Goal: Task Accomplishment & Management: Manage account settings

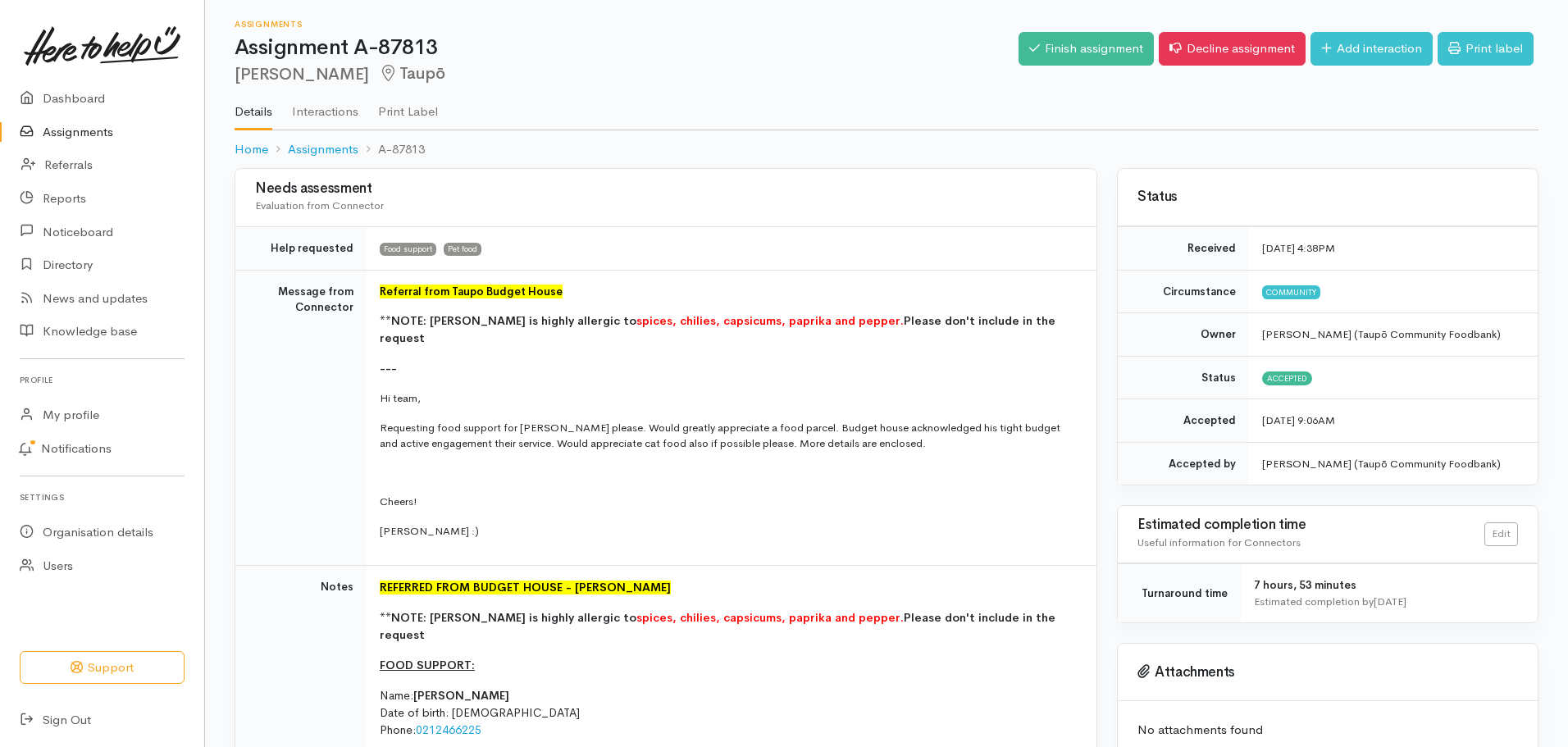
click at [79, 131] on link "Assignments" at bounding box center [102, 132] width 204 height 33
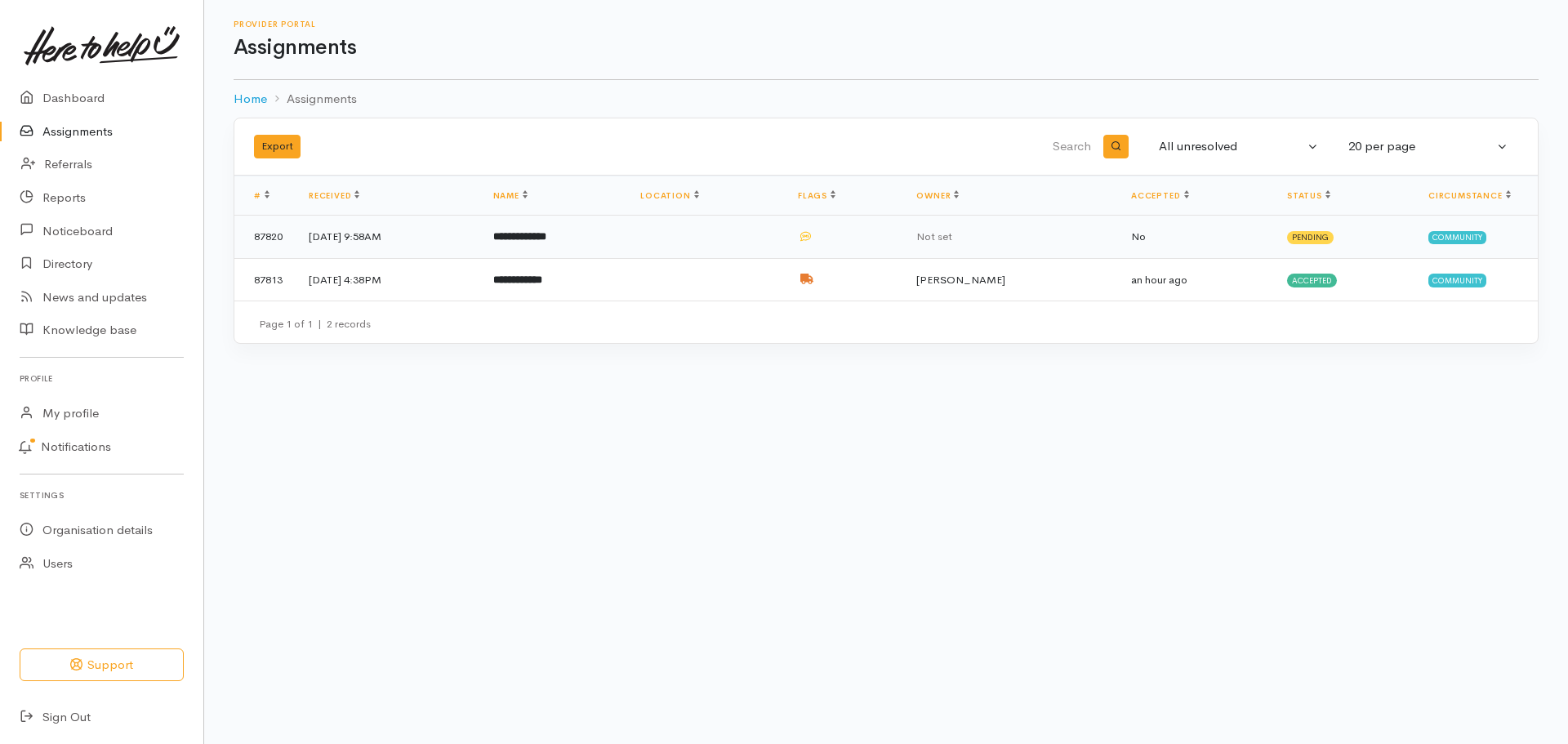
click at [628, 235] on td "**********" at bounding box center [554, 238] width 148 height 43
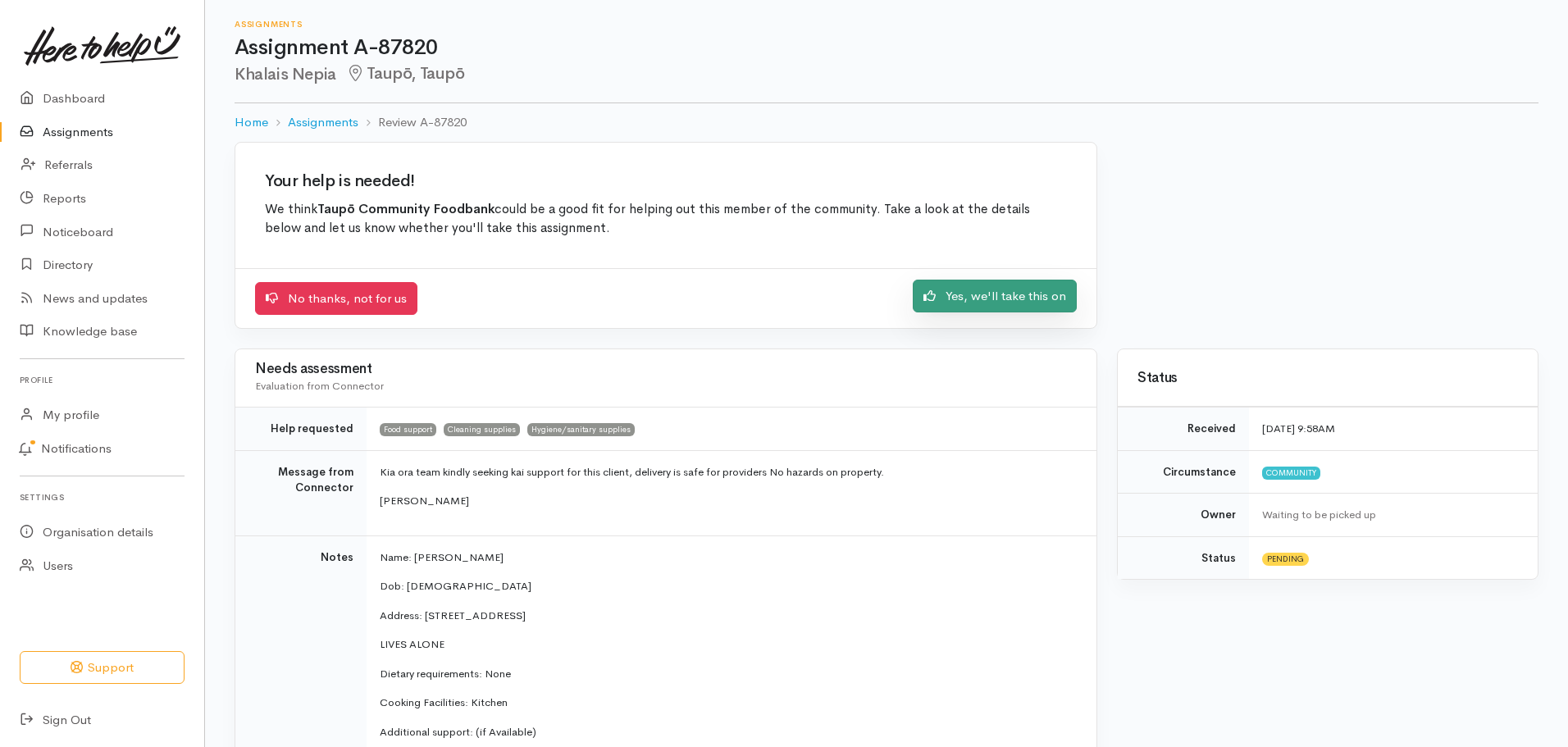
click at [1031, 286] on link "Yes, we'll take this on" at bounding box center [995, 296] width 164 height 33
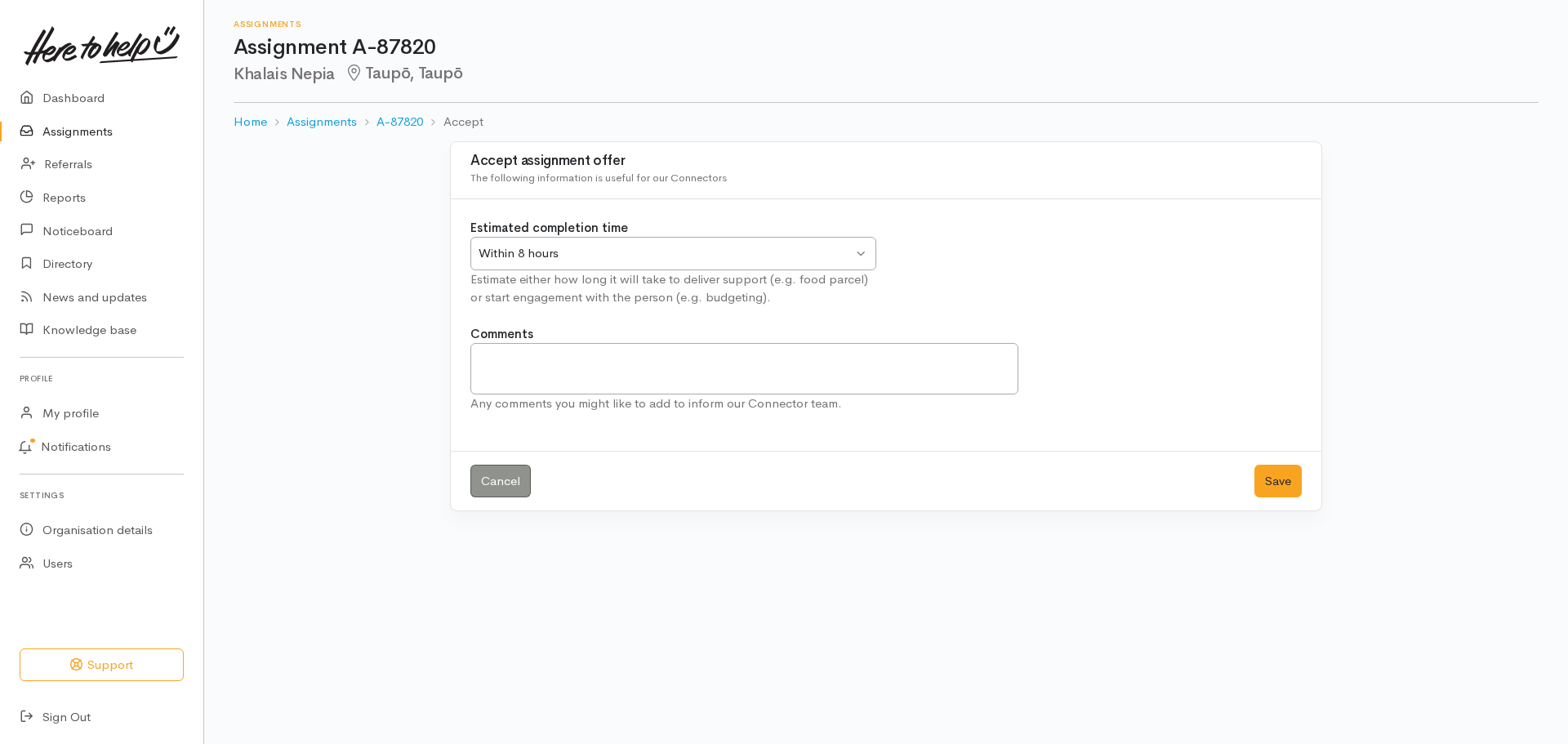
click at [861, 253] on div "Within 8 hours Within 8 hours" at bounding box center [673, 254] width 406 height 33
click at [1288, 489] on button "Save" at bounding box center [1278, 481] width 48 height 33
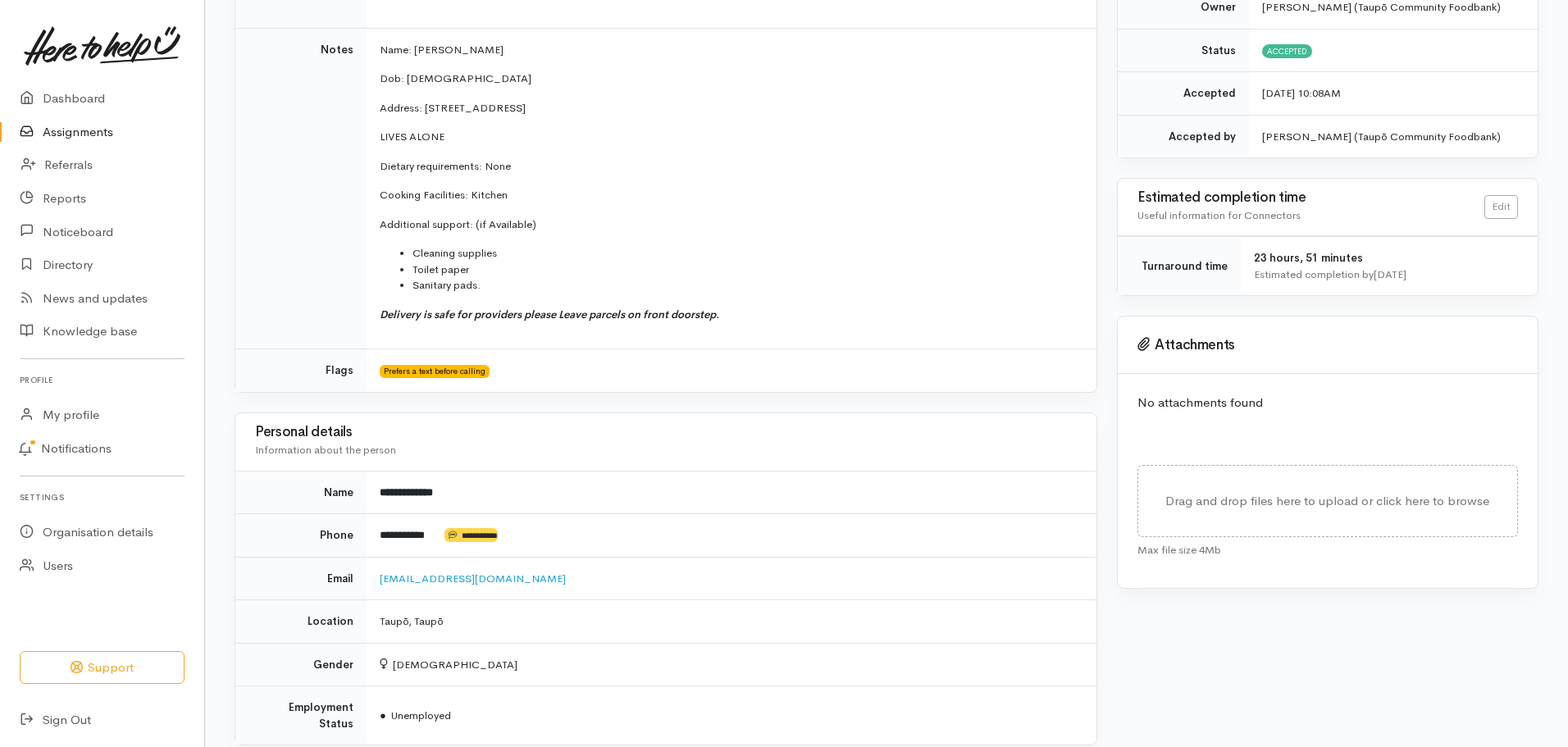
scroll to position [328, 0]
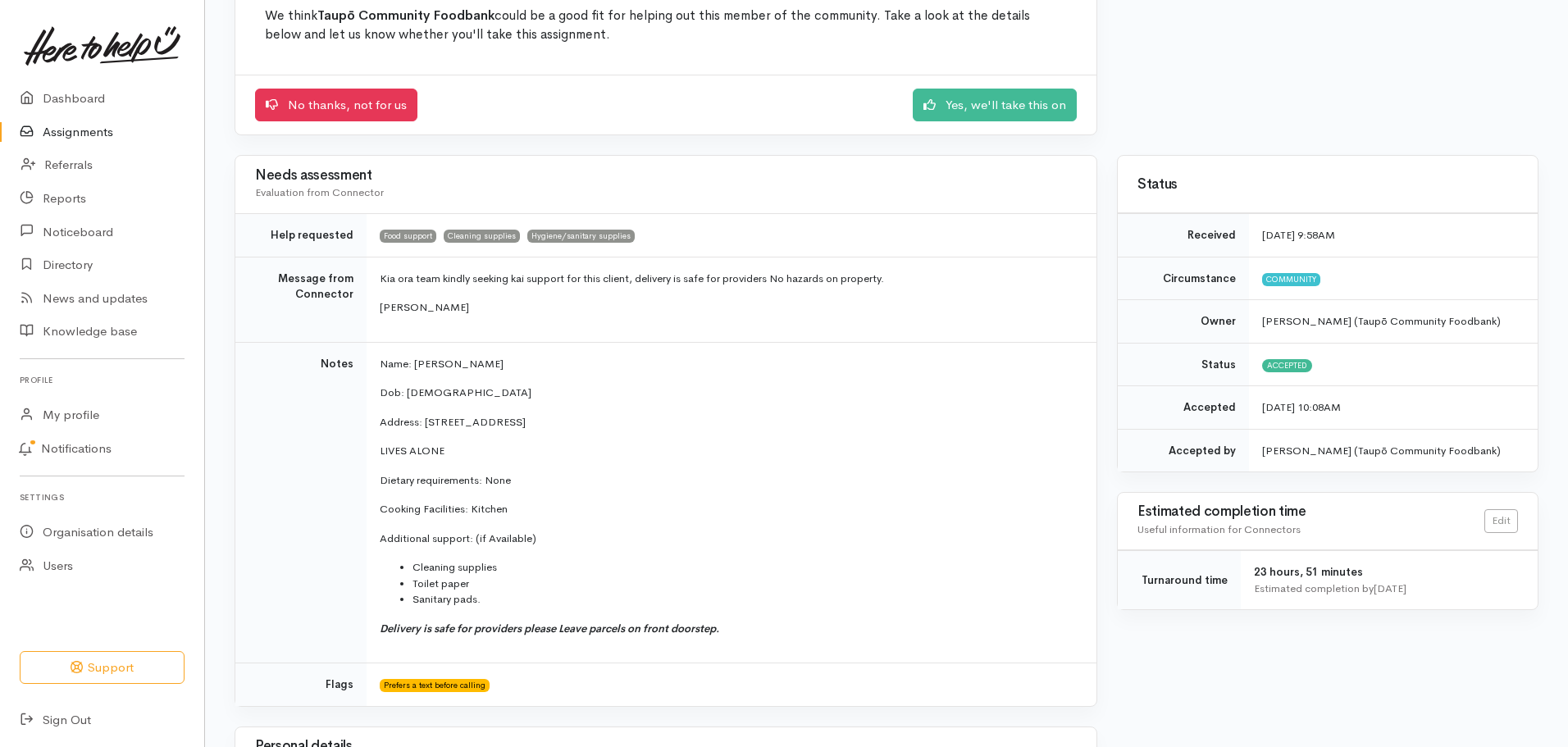
scroll to position [197, 0]
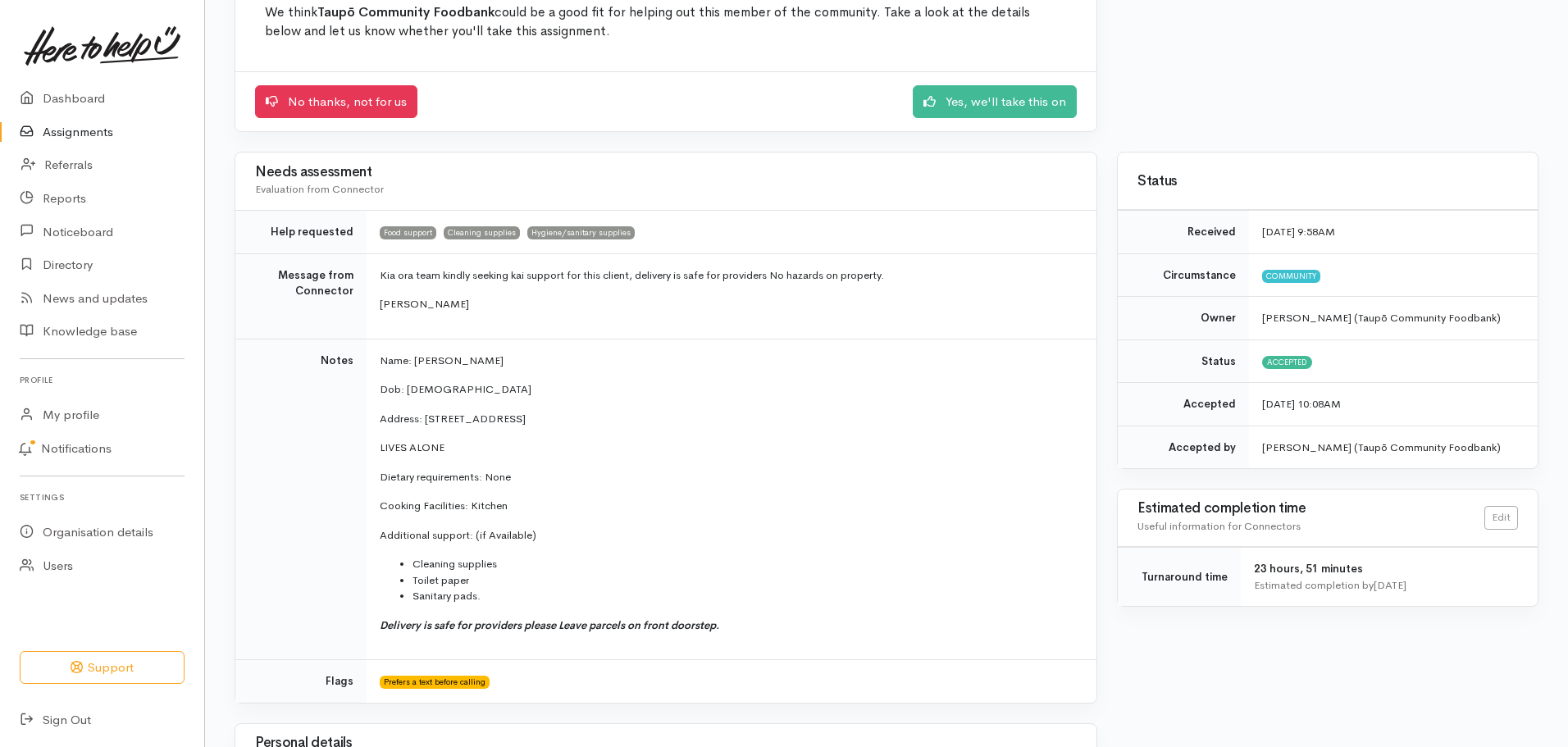
click at [978, 683] on td "Prefers a text before calling" at bounding box center [732, 681] width 730 height 43
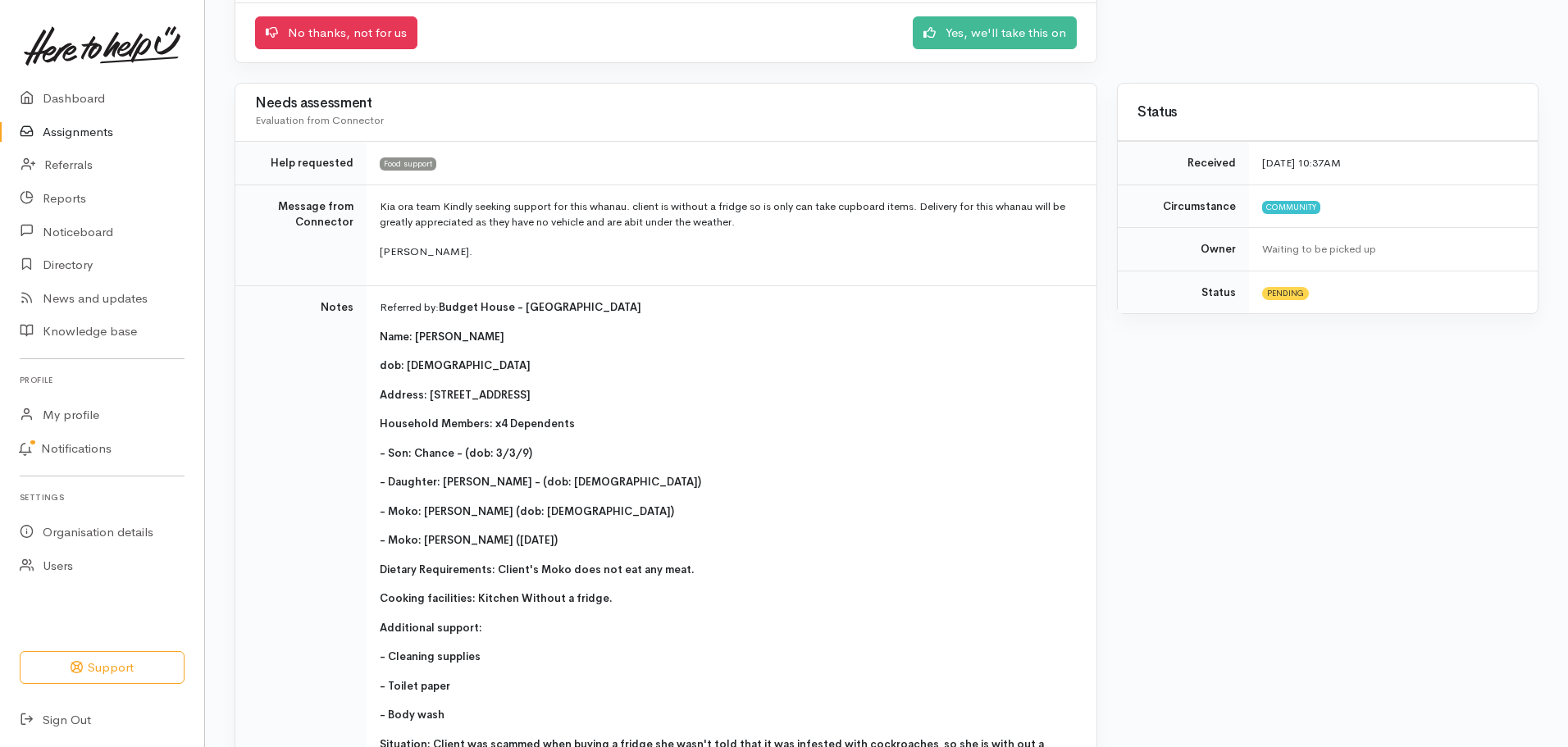
scroll to position [262, 0]
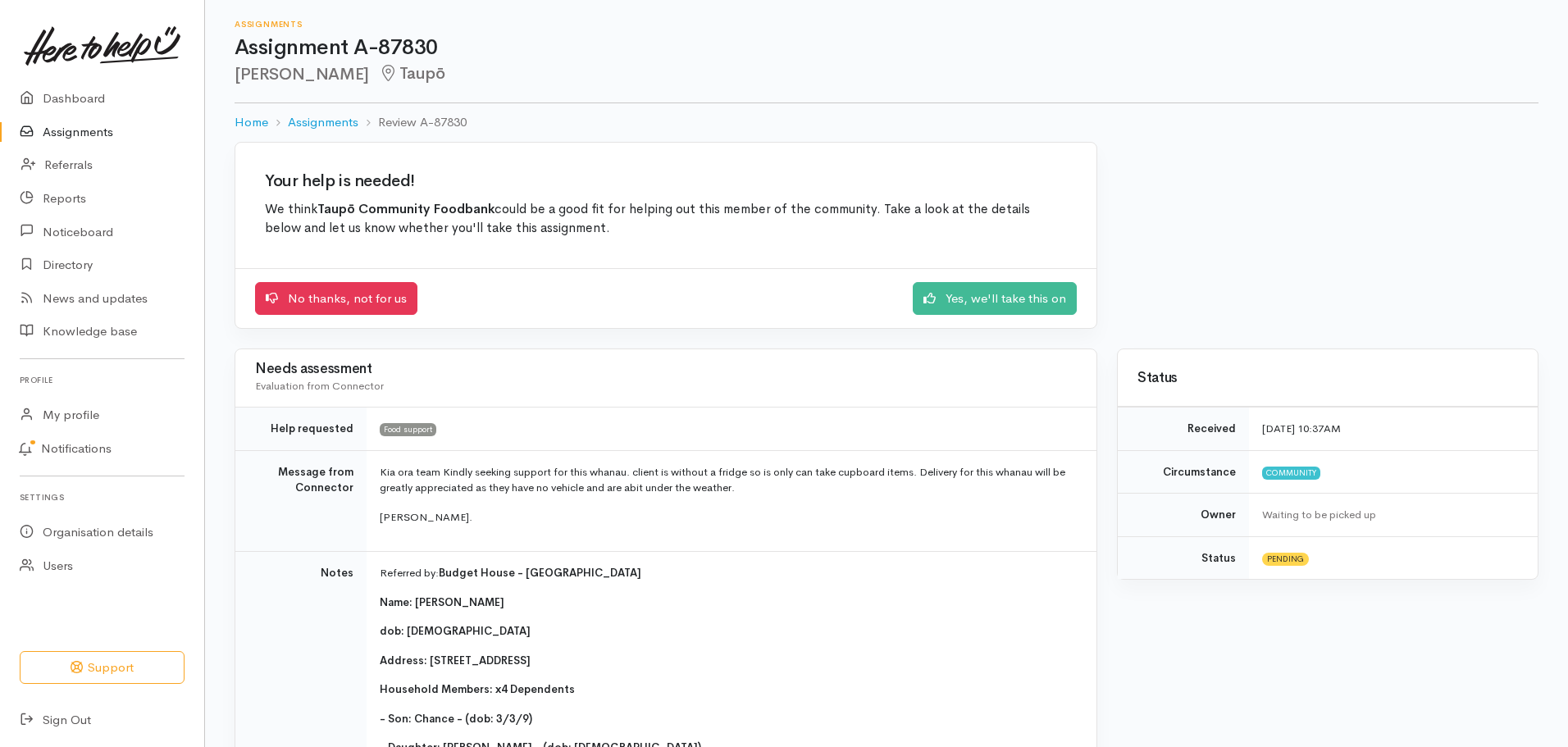
click at [101, 135] on link "Assignments" at bounding box center [102, 132] width 204 height 33
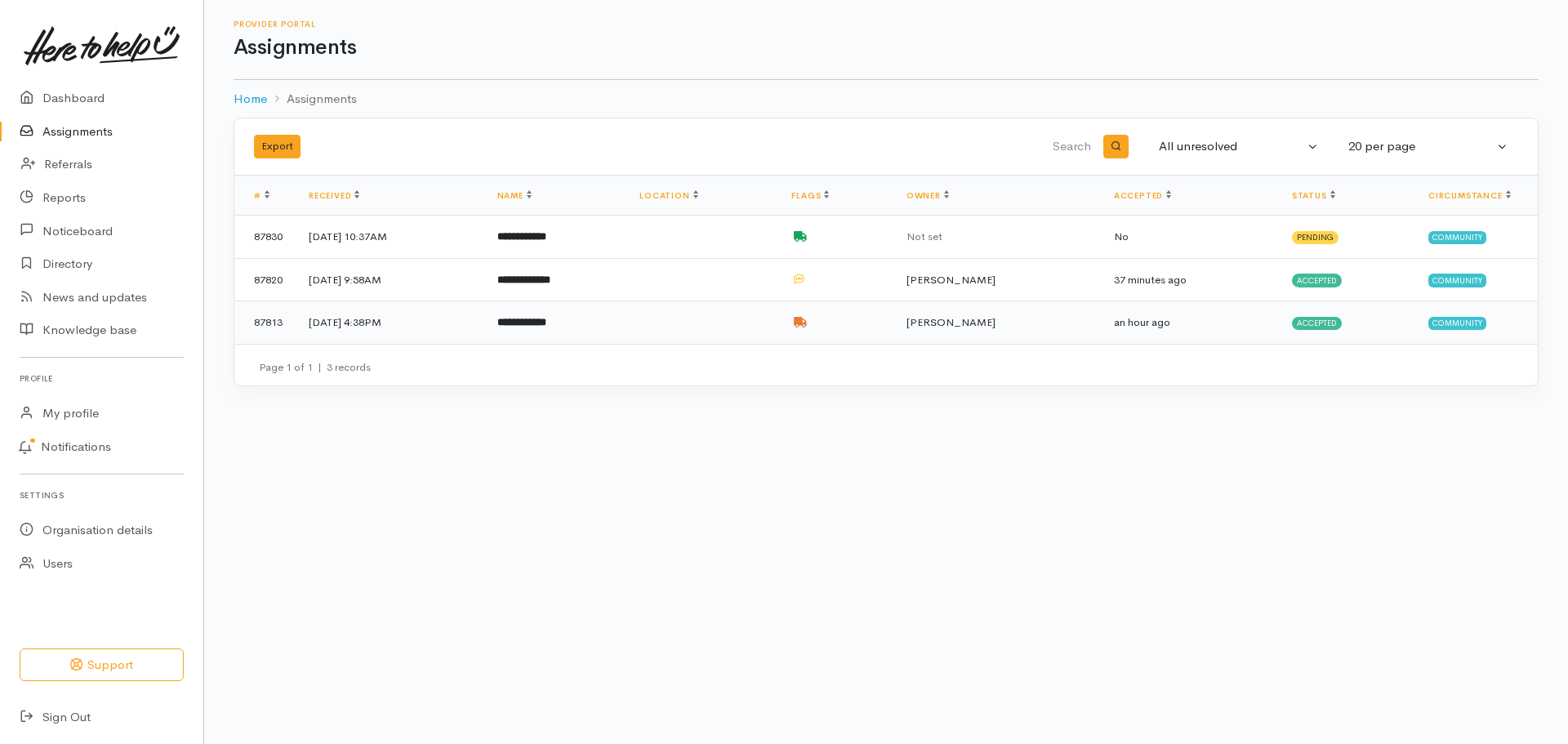
click at [771, 329] on td at bounding box center [702, 322] width 152 height 43
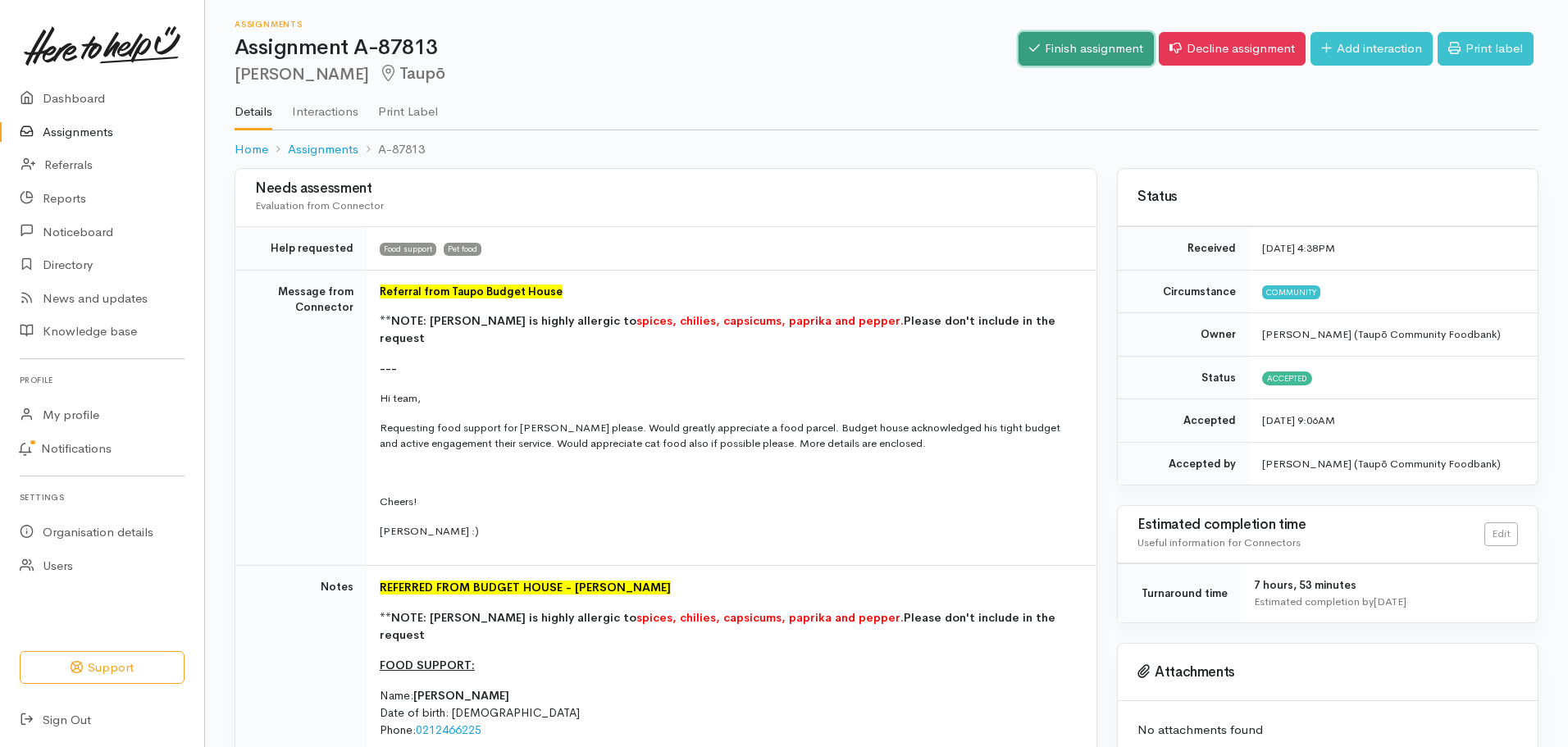
click at [1067, 49] on link "Finish assignment" at bounding box center [1086, 49] width 136 height 33
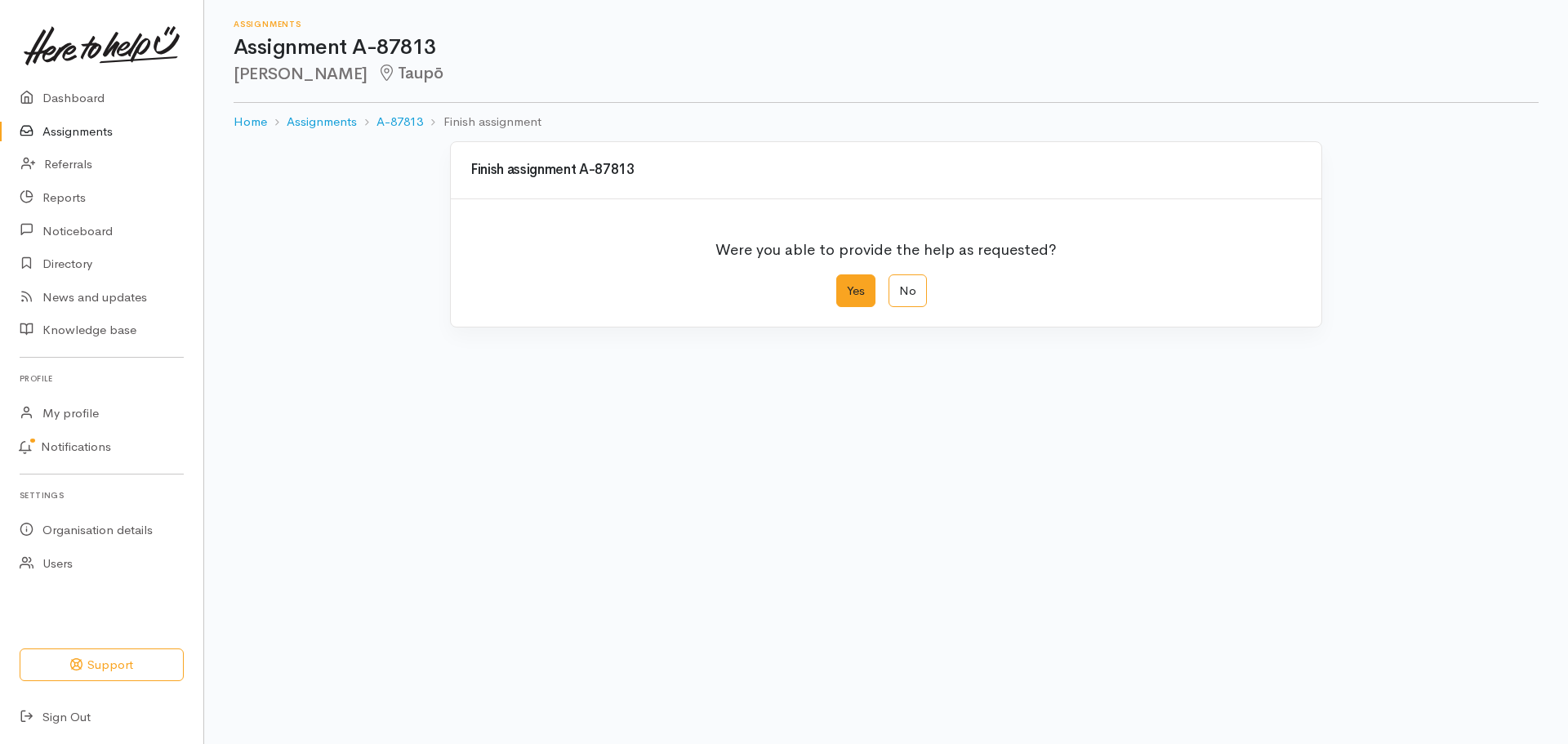
click at [845, 294] on label "Yes" at bounding box center [856, 291] width 39 height 33
click at [845, 285] on input "Yes" at bounding box center [842, 279] width 11 height 11
radio input "true"
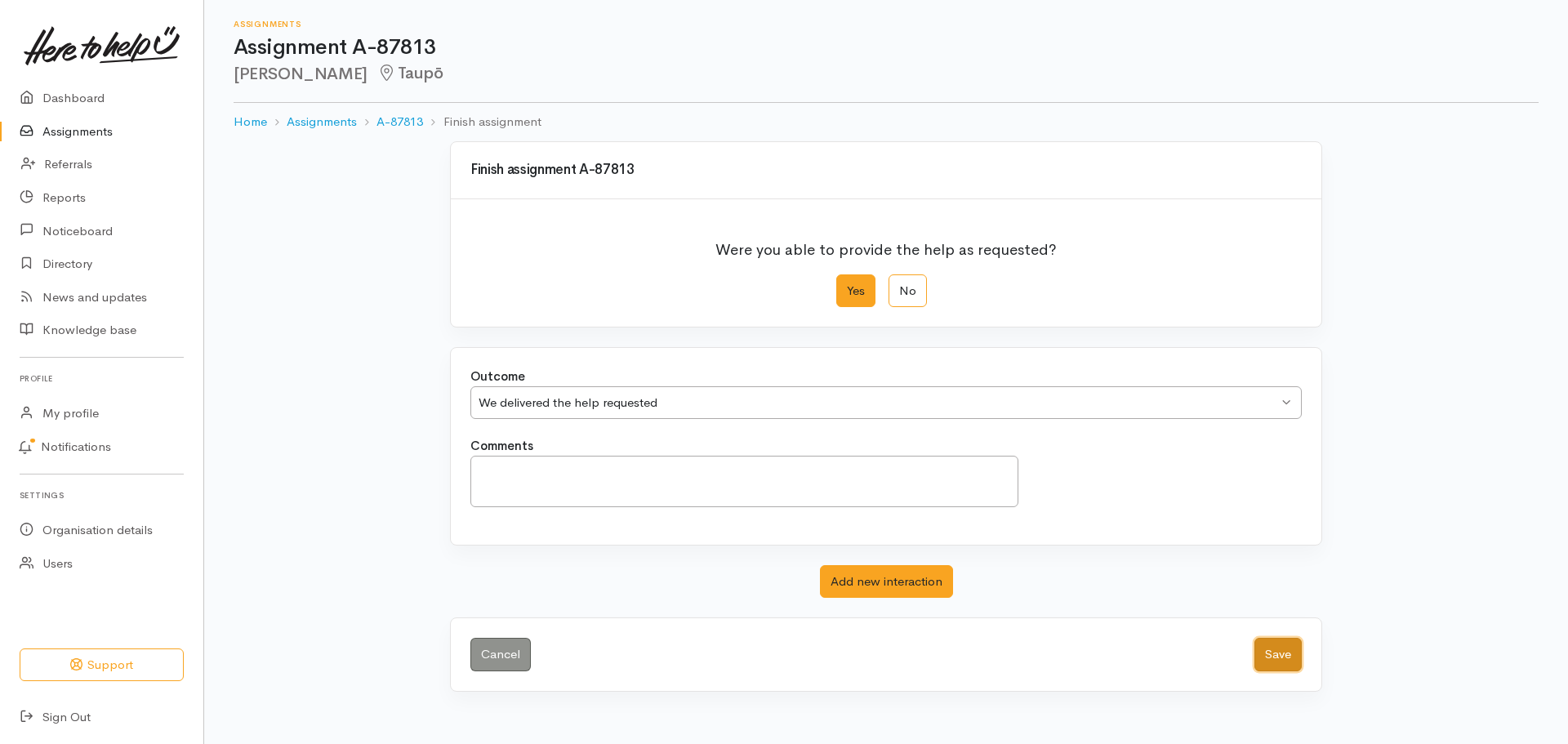
click at [1274, 660] on button "Save" at bounding box center [1278, 655] width 48 height 33
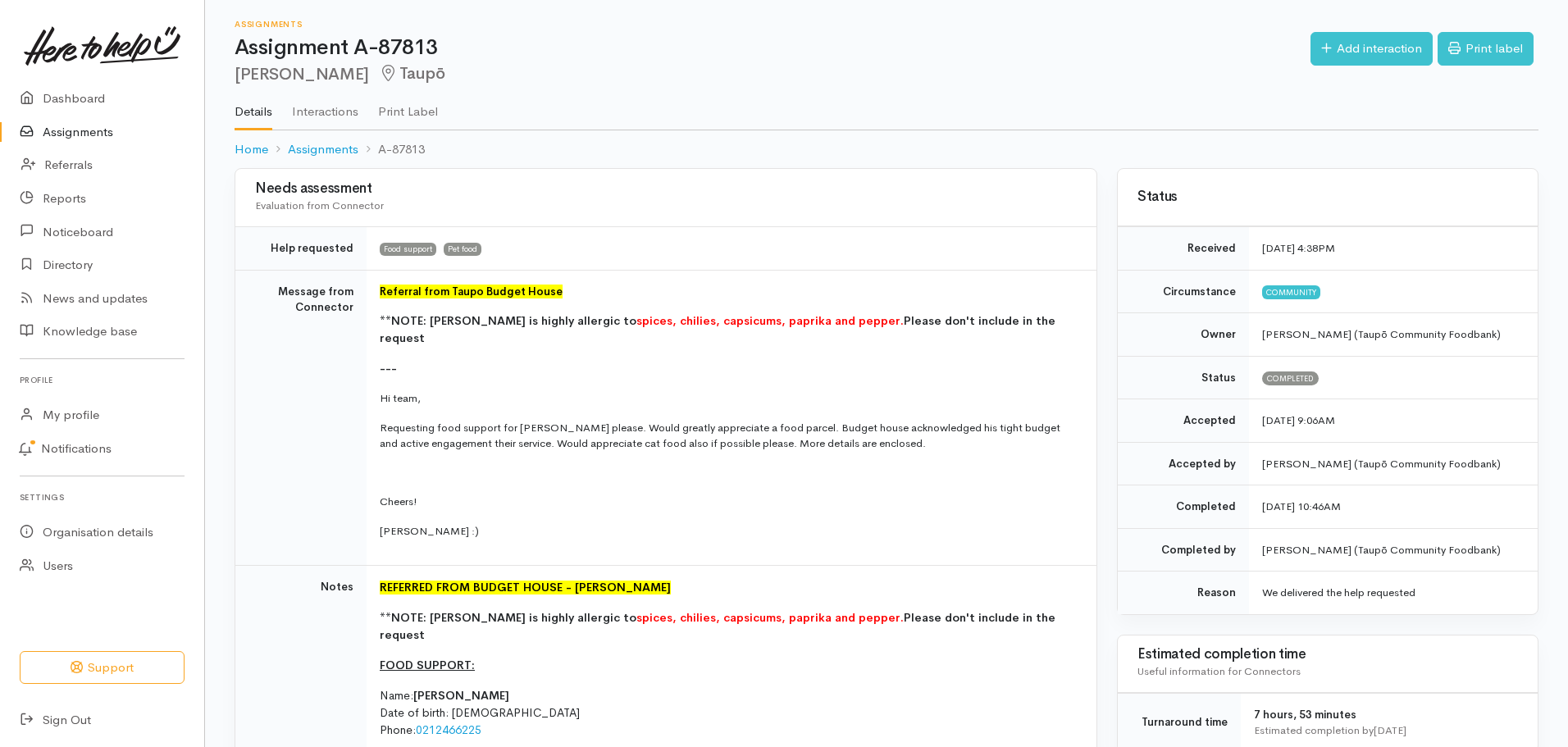
click at [89, 129] on link "Assignments" at bounding box center [102, 132] width 204 height 33
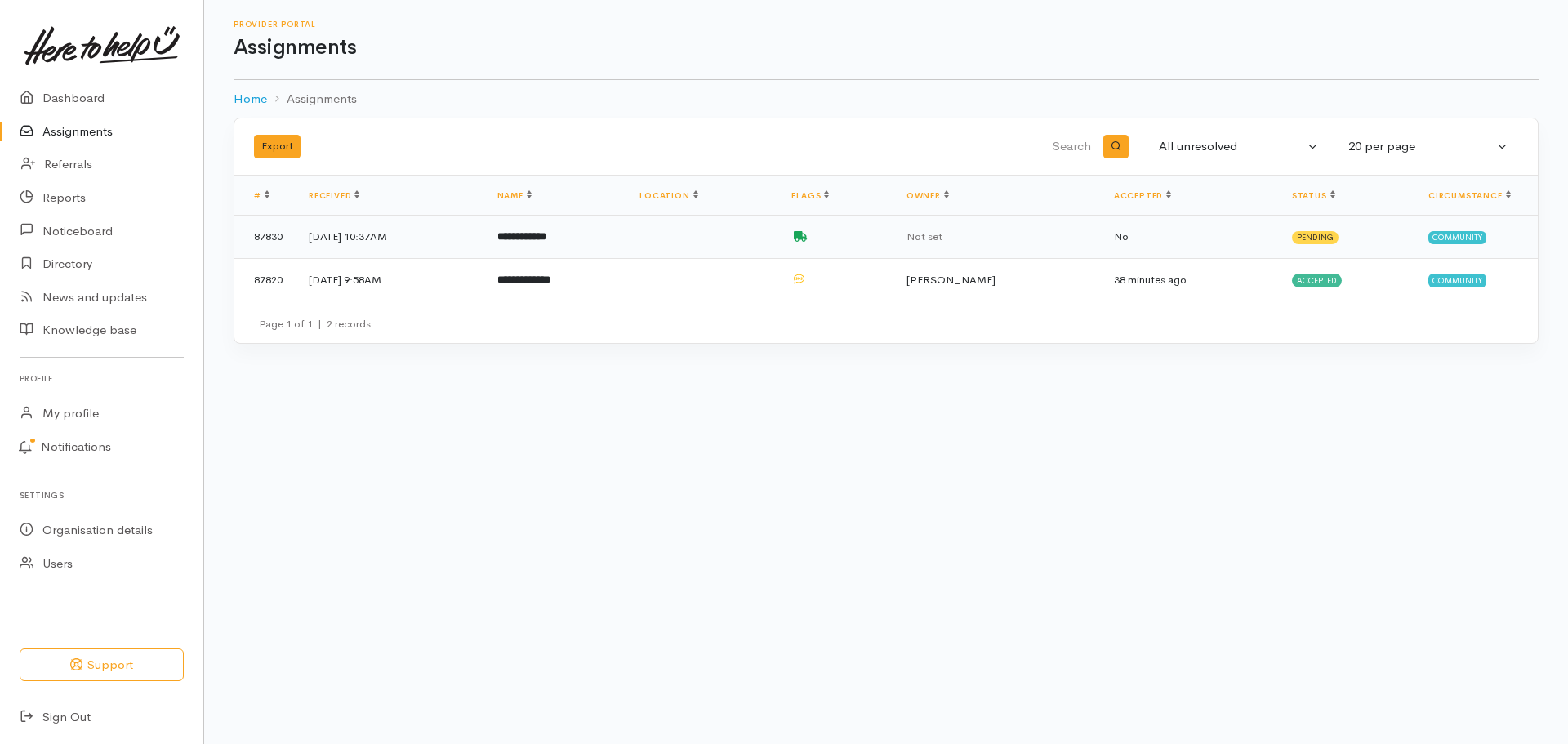
click at [778, 244] on td at bounding box center [702, 238] width 152 height 43
click at [778, 245] on td at bounding box center [702, 238] width 152 height 43
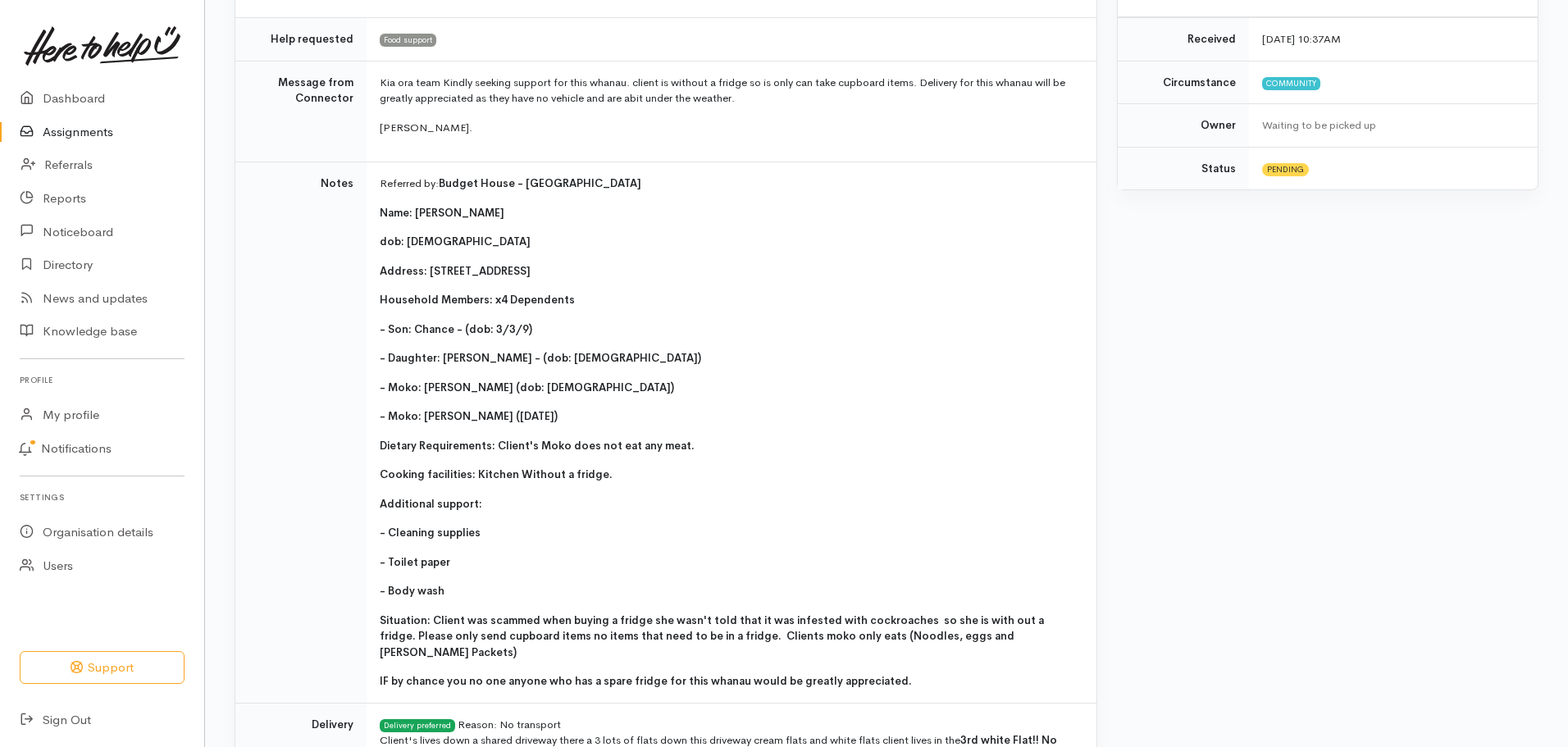
scroll to position [394, 0]
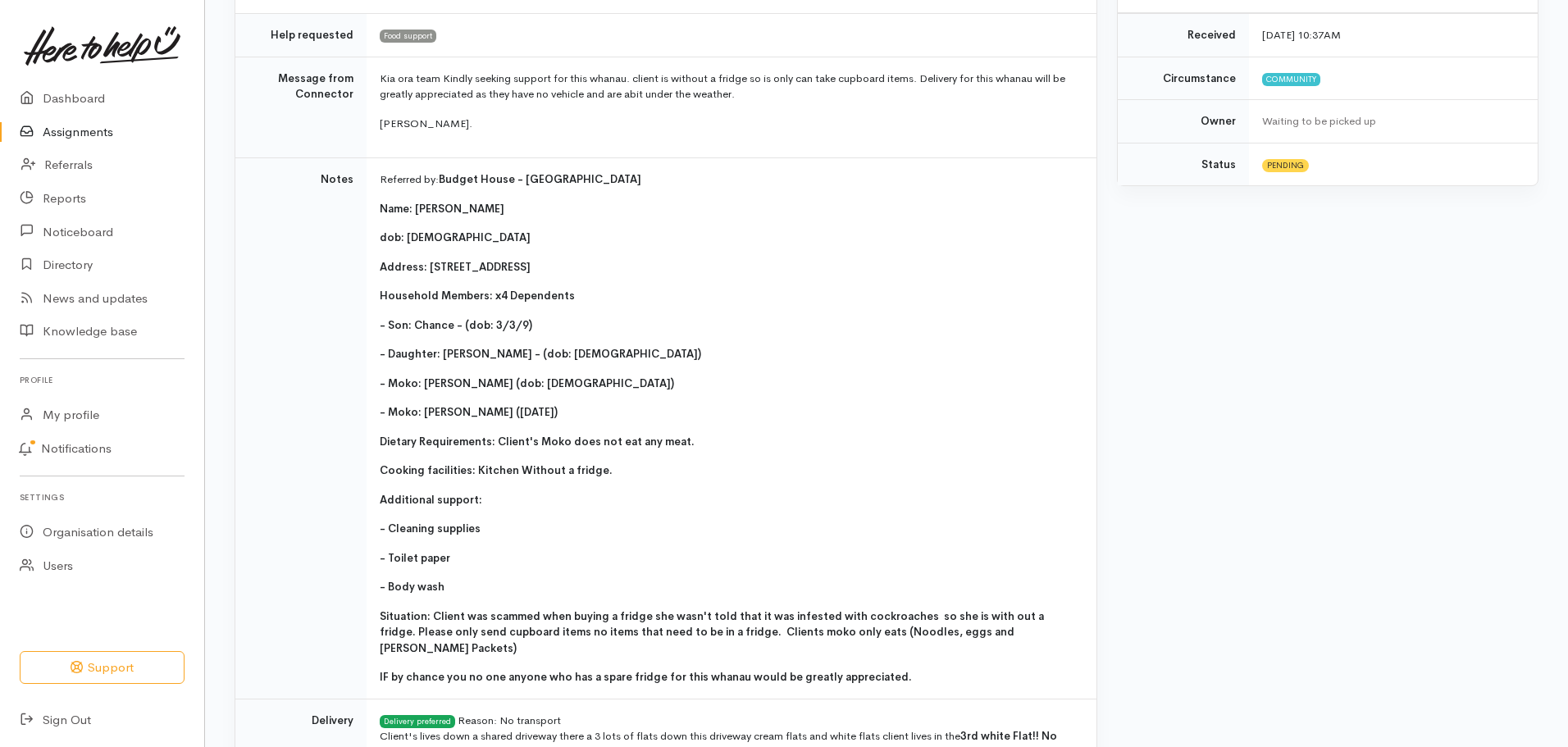
click at [100, 127] on link "Assignments" at bounding box center [102, 132] width 204 height 33
click at [100, 126] on link "Assignments" at bounding box center [102, 132] width 204 height 33
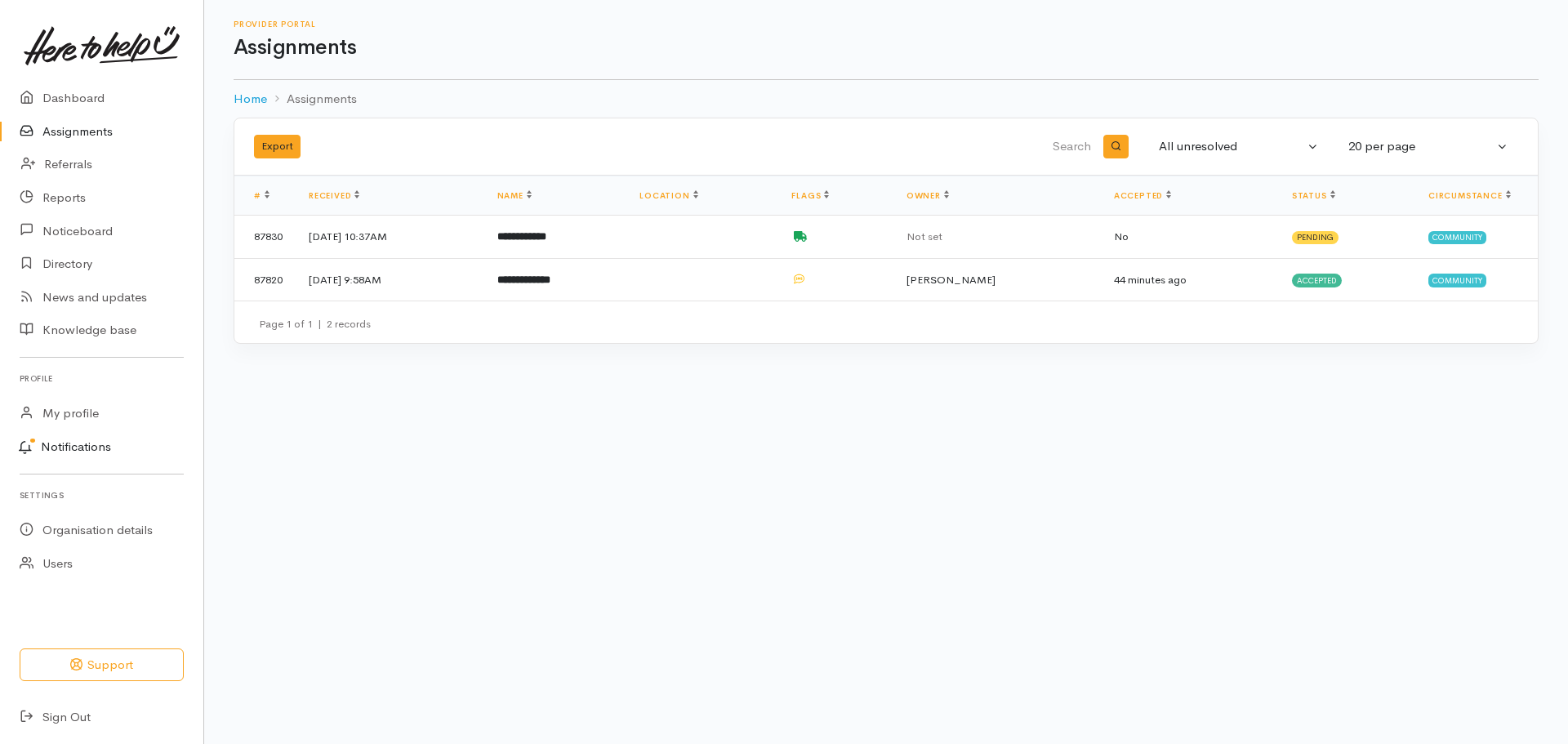
click at [88, 445] on link "Notifications" at bounding box center [99, 447] width 209 height 34
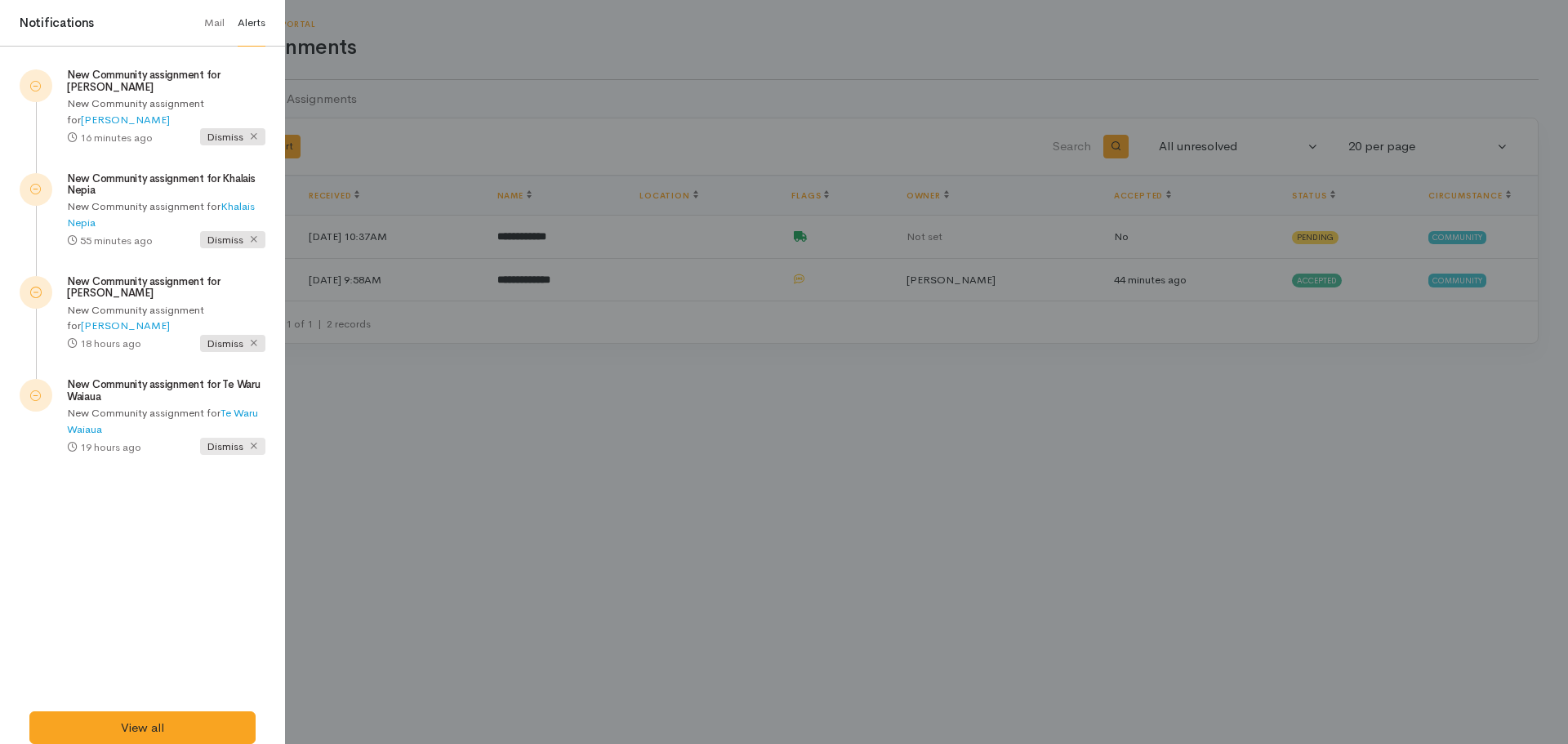
click at [244, 450] on span "Dismiss" at bounding box center [233, 446] width 65 height 18
click at [231, 342] on span "Dismiss" at bounding box center [233, 344] width 65 height 18
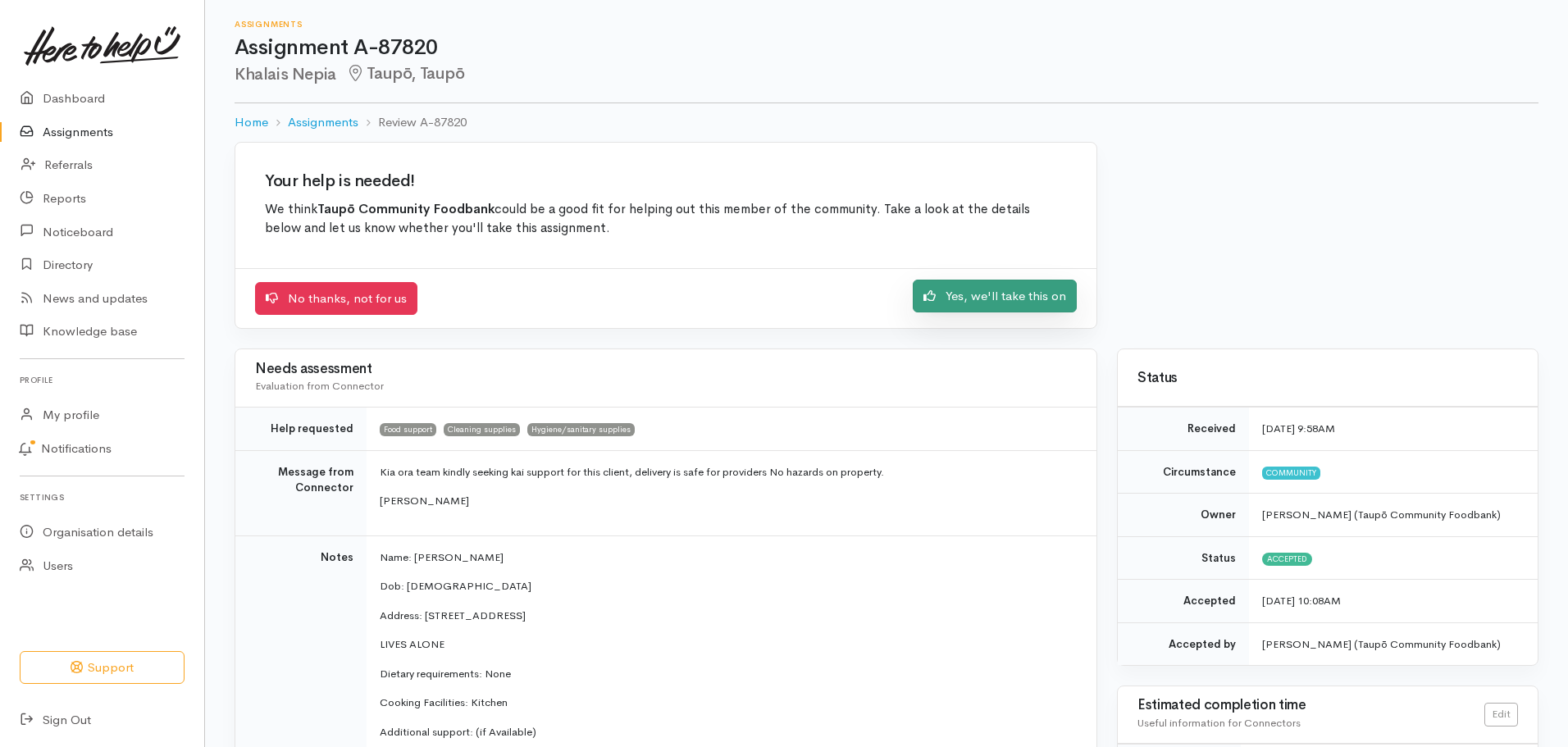
click at [968, 306] on link "Yes, we'll take this on" at bounding box center [995, 296] width 164 height 33
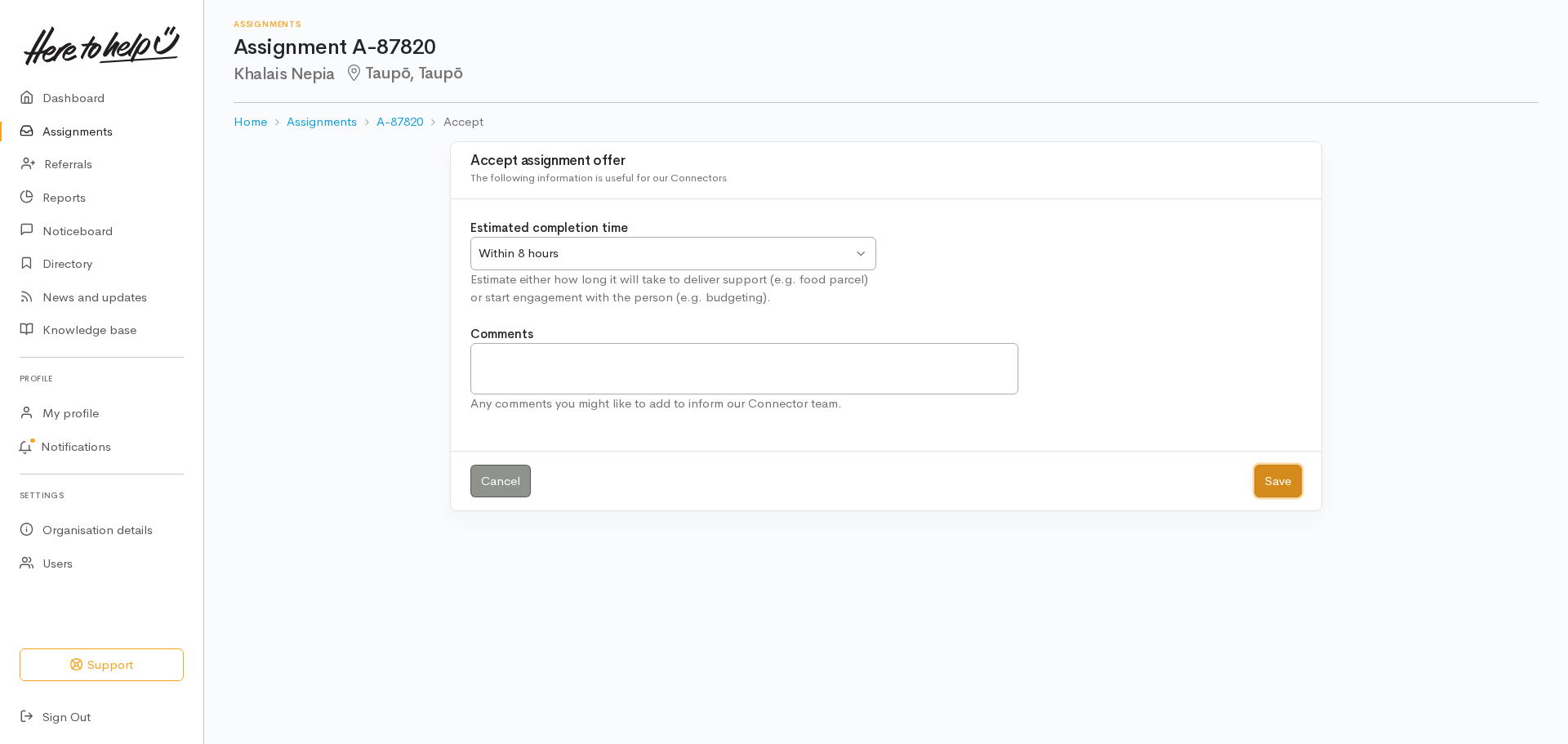
click at [1279, 485] on button "Save" at bounding box center [1278, 481] width 48 height 33
click at [1278, 486] on button "Save" at bounding box center [1278, 481] width 48 height 33
click at [59, 132] on link "Assignments" at bounding box center [102, 132] width 204 height 33
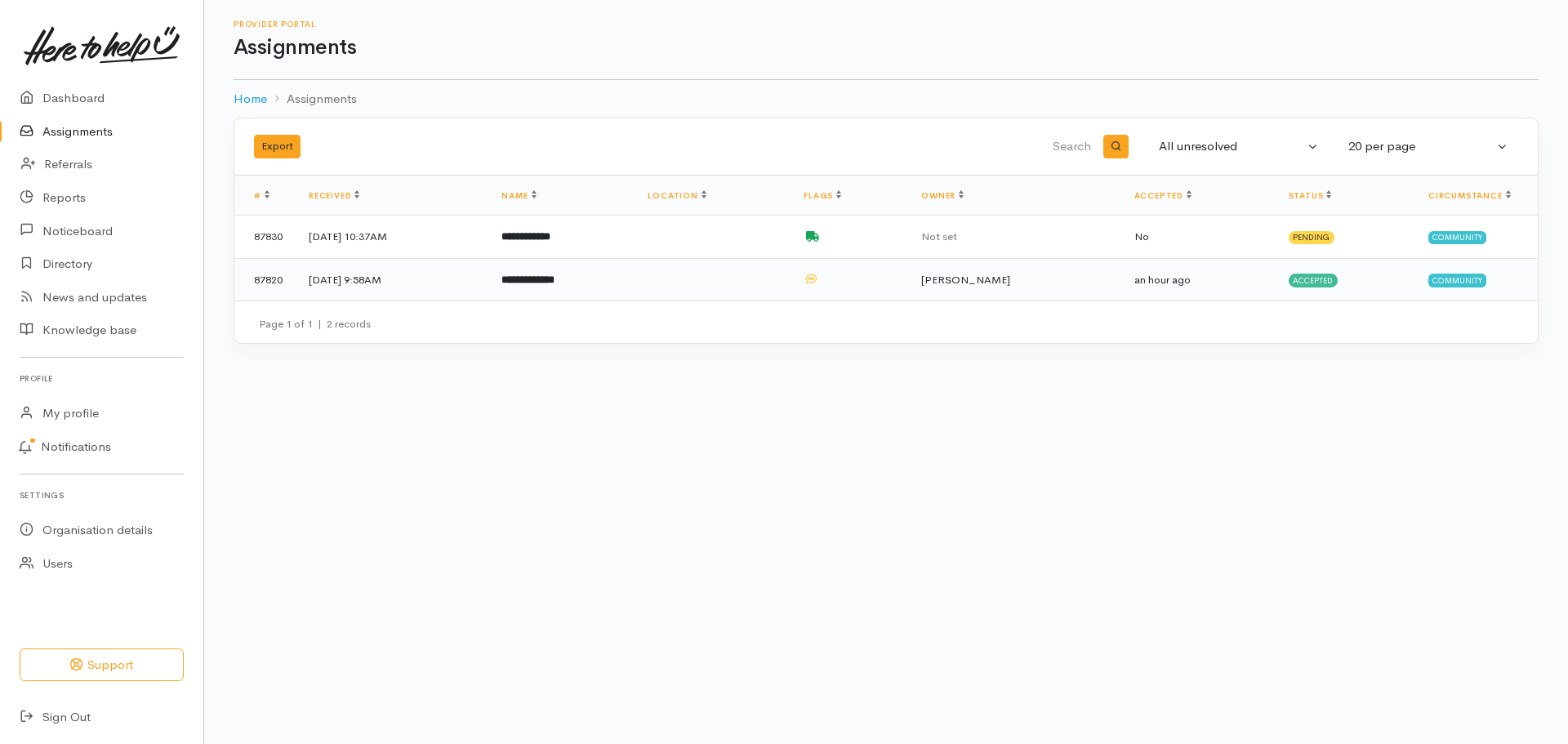
click at [732, 267] on td at bounding box center [712, 279] width 156 height 43
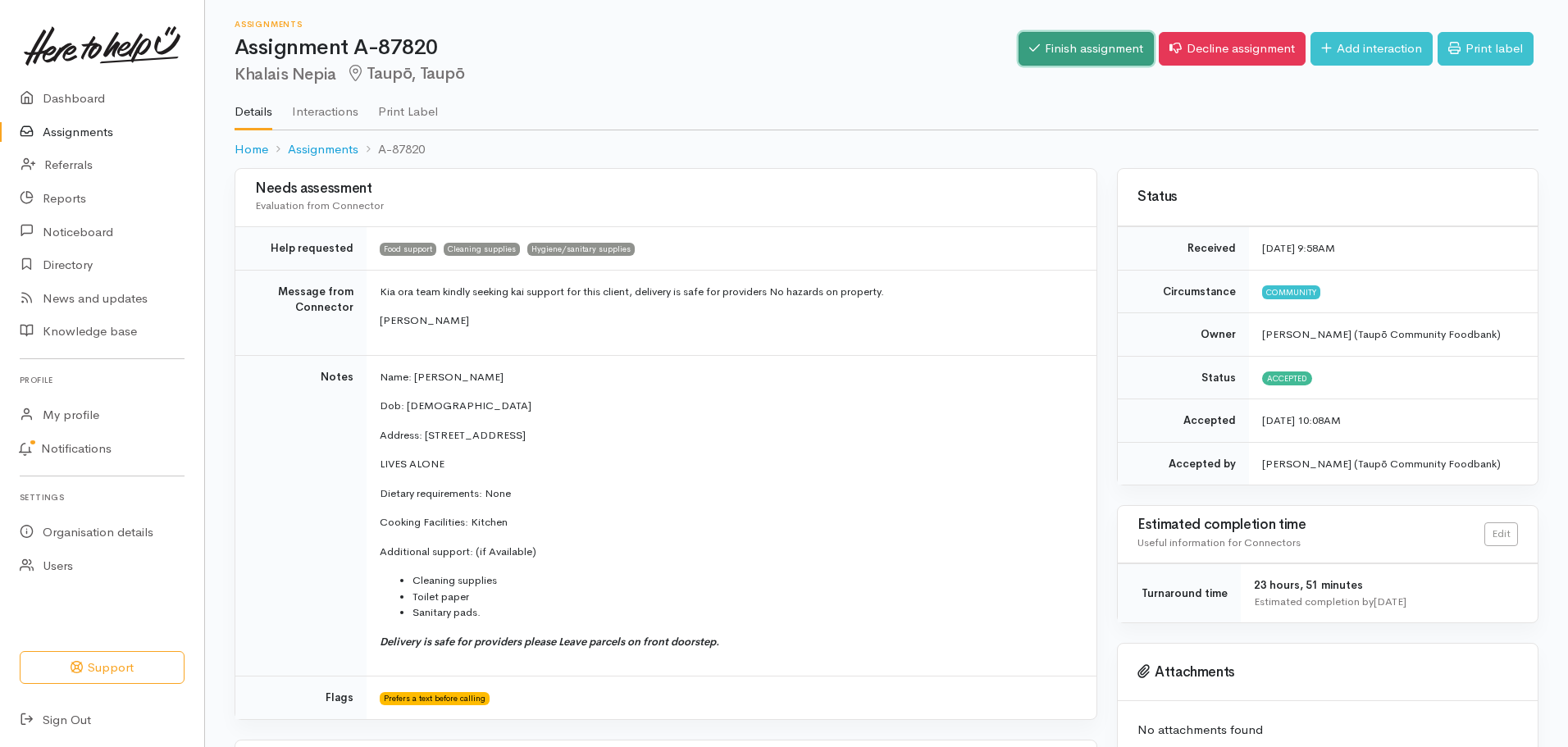
click at [1061, 45] on link "Finish assignment" at bounding box center [1086, 49] width 136 height 33
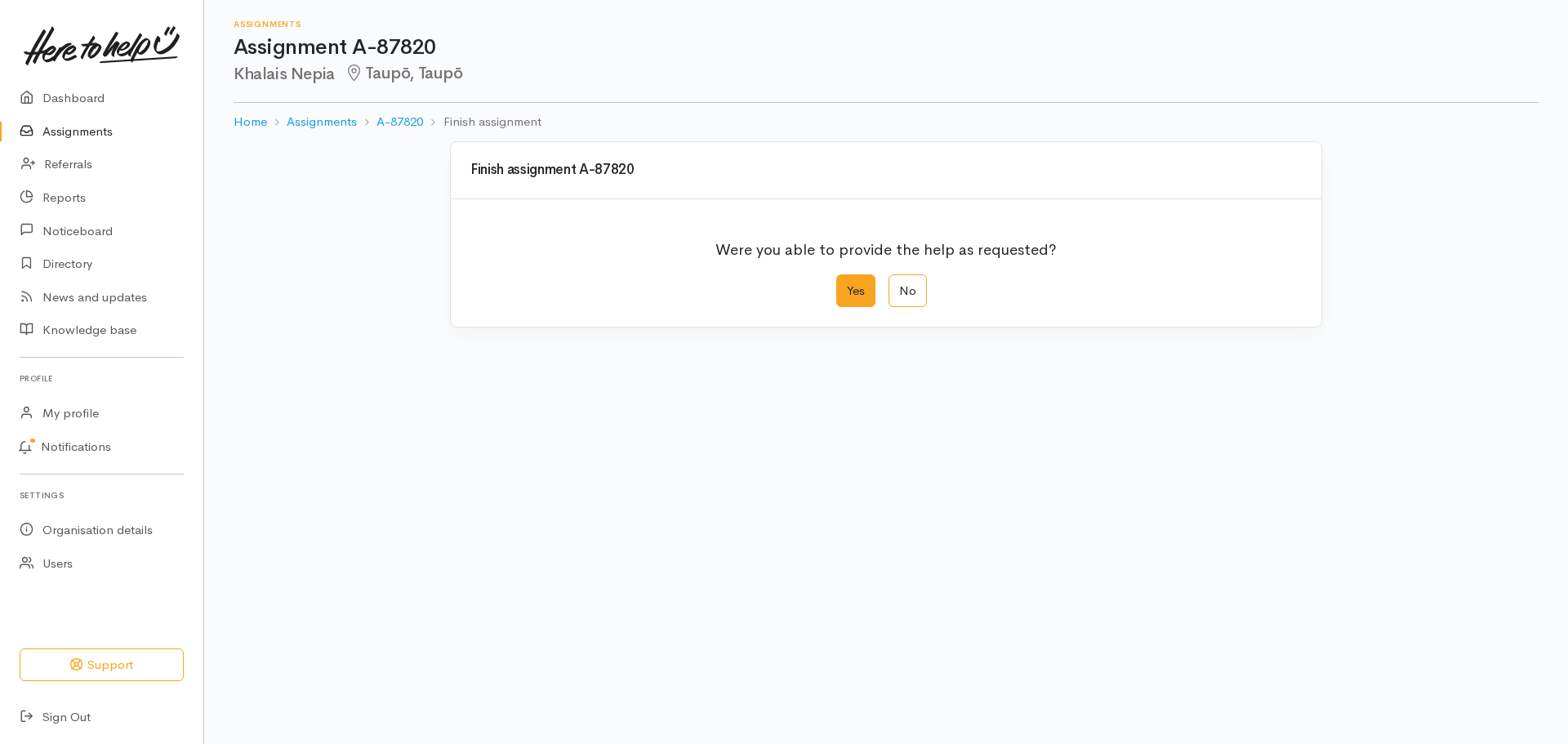
click at [854, 292] on label "Yes" at bounding box center [856, 291] width 39 height 33
click at [847, 285] on input "Yes" at bounding box center [842, 279] width 11 height 11
radio input "true"
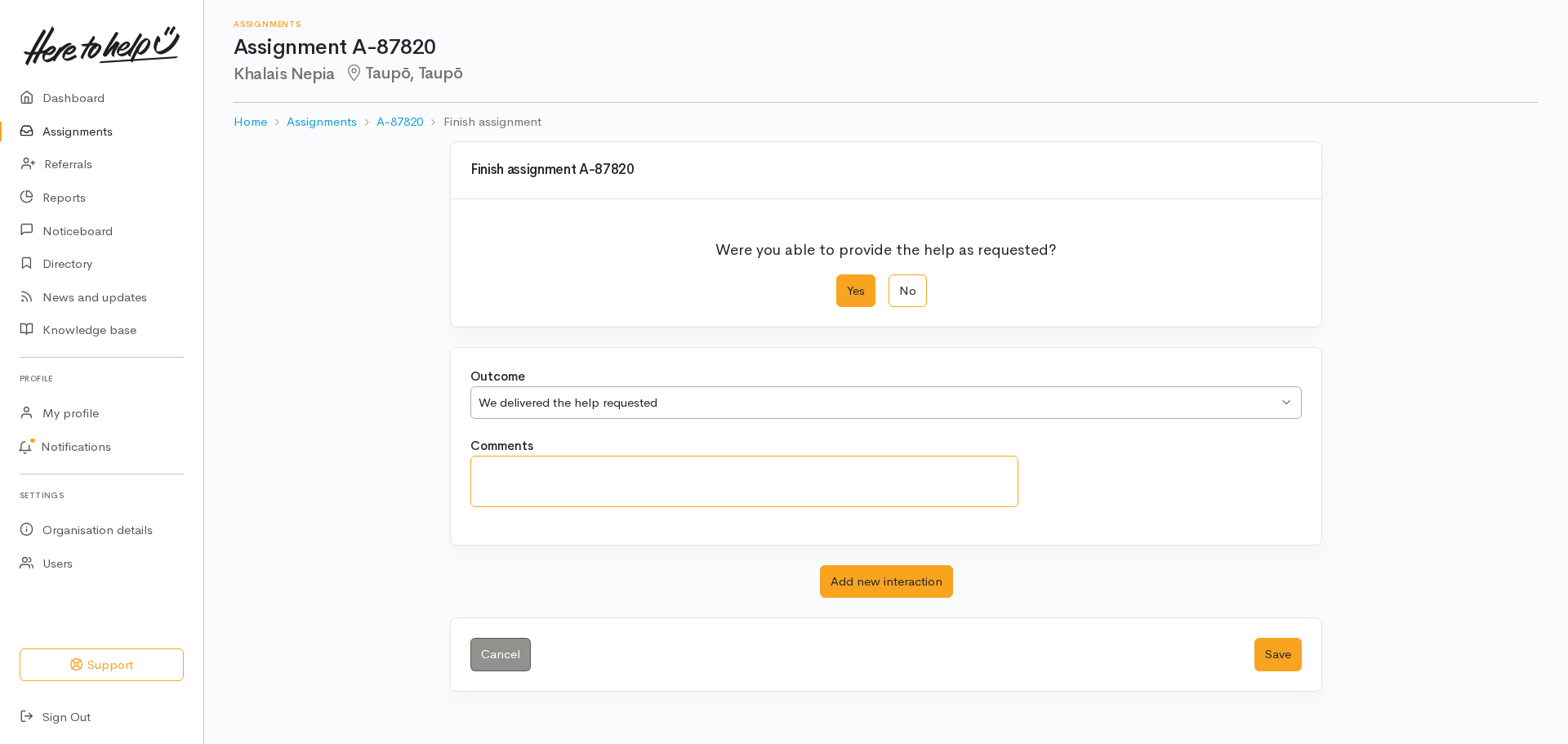
click at [507, 482] on textarea "Comments" at bounding box center [744, 481] width 548 height 52
type textarea "Given FFSollutions information also"
click at [1290, 654] on button "Save" at bounding box center [1278, 655] width 48 height 33
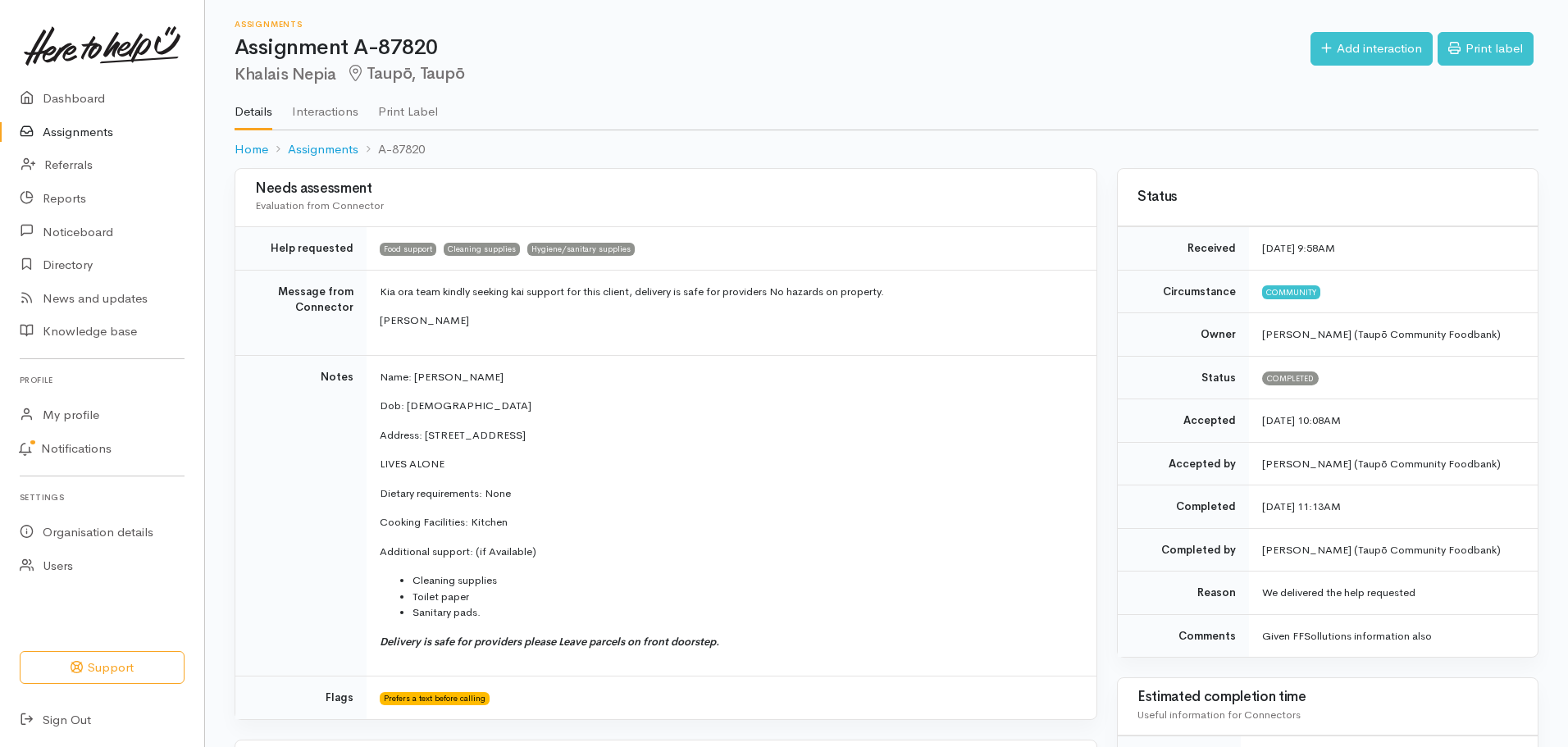
click at [87, 129] on link "Assignments" at bounding box center [102, 132] width 204 height 33
click at [87, 127] on link "Assignments" at bounding box center [102, 132] width 204 height 33
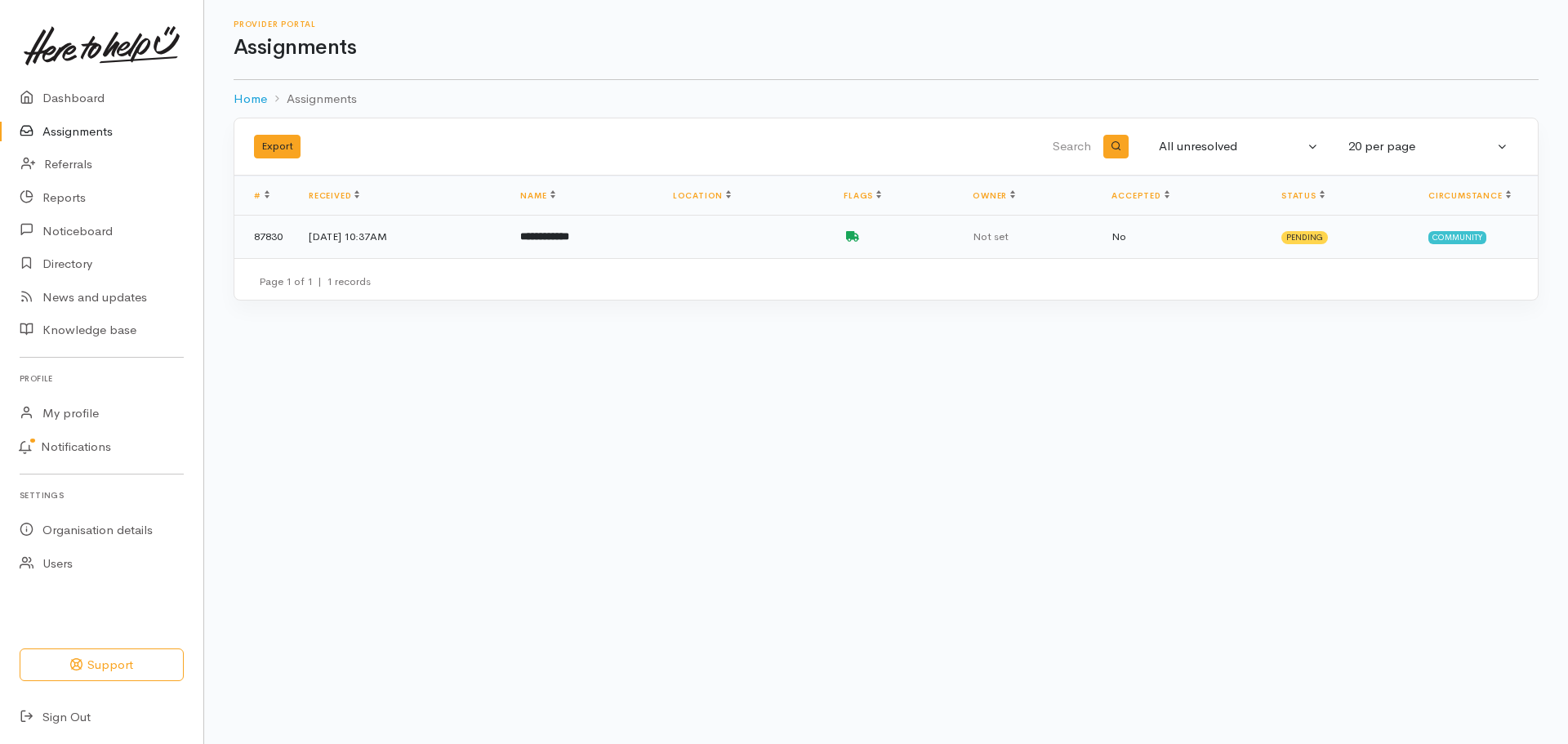
click at [659, 237] on td "**********" at bounding box center [583, 237] width 152 height 43
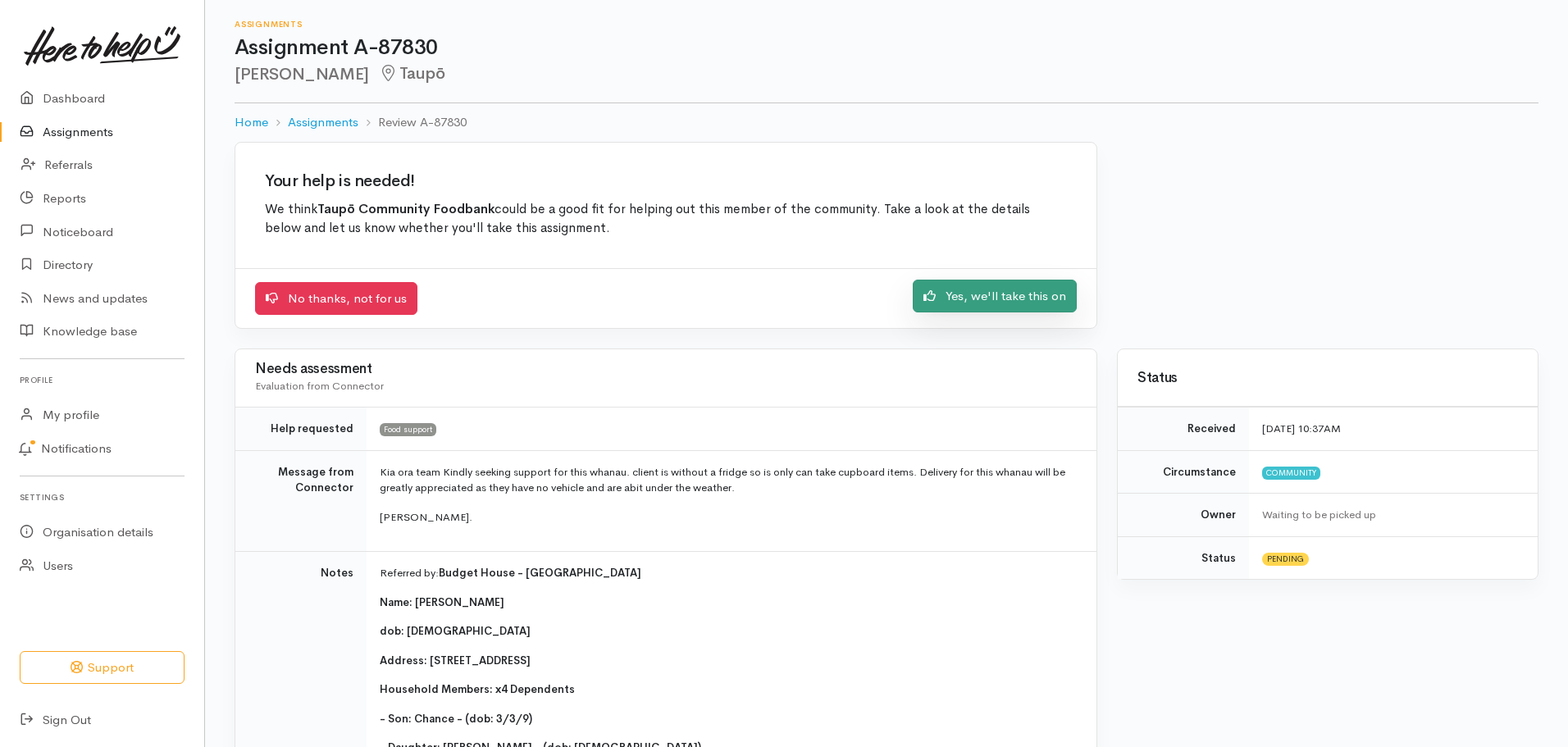
click at [1030, 296] on link "Yes, we'll take this on" at bounding box center [995, 296] width 164 height 33
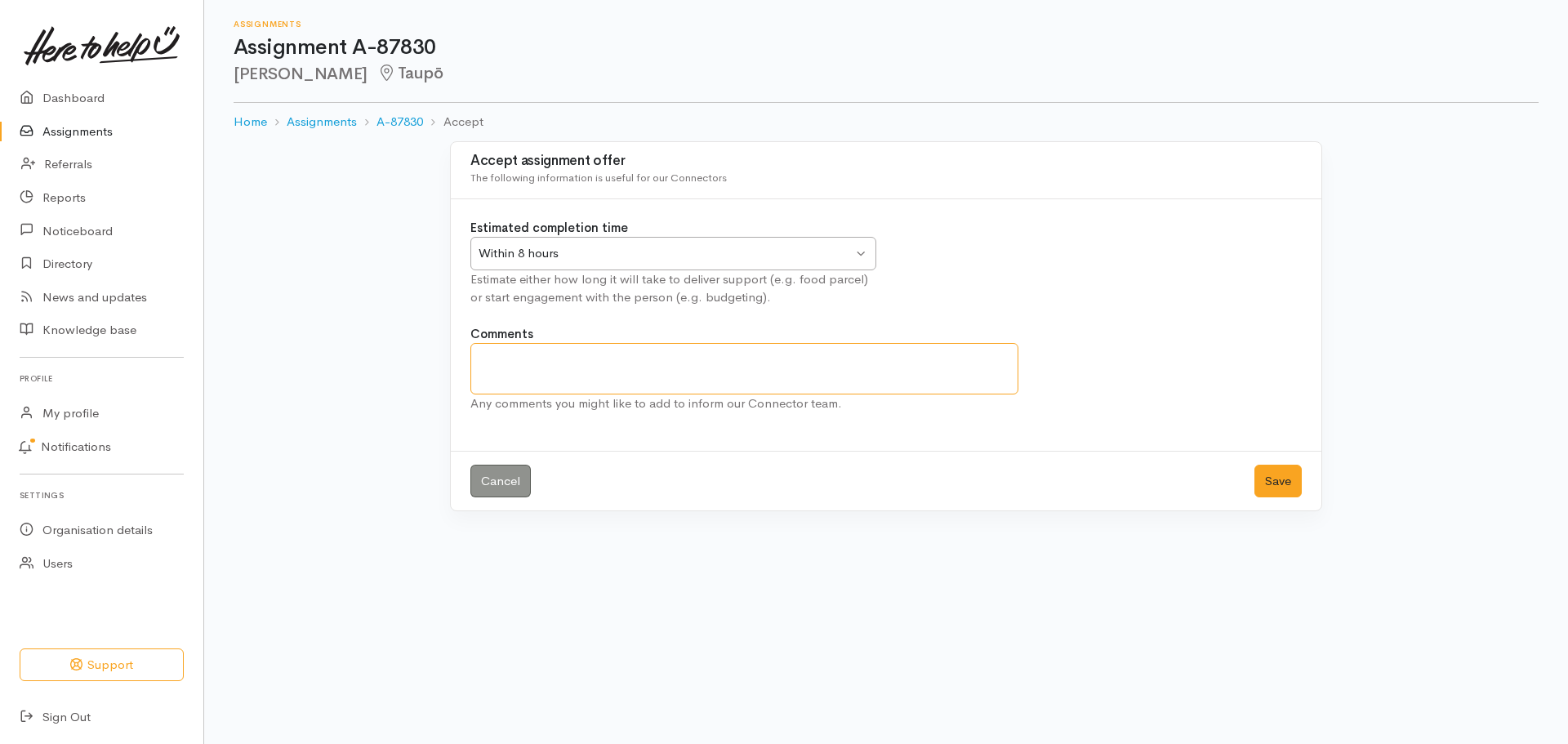
click at [575, 367] on textarea "Comments" at bounding box center [744, 369] width 548 height 52
click at [677, 360] on textarea "[PERSON_NAME] has been rung multiple times NO Answer" at bounding box center [744, 369] width 548 height 52
type textarea "[PERSON_NAME] has been rung multiple times since referral NO Answer"
click at [1294, 472] on button "Save" at bounding box center [1278, 481] width 48 height 33
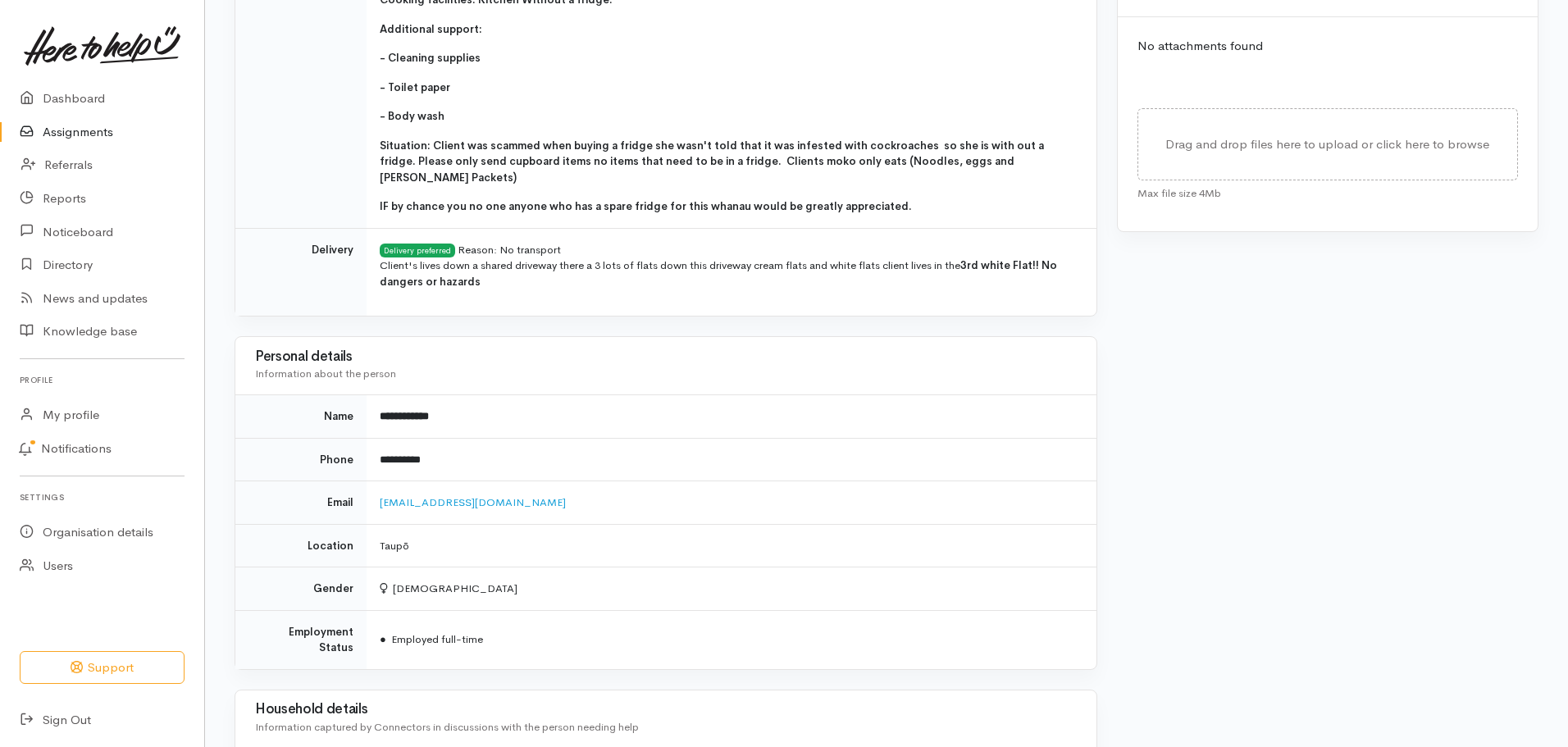
scroll to position [657, 0]
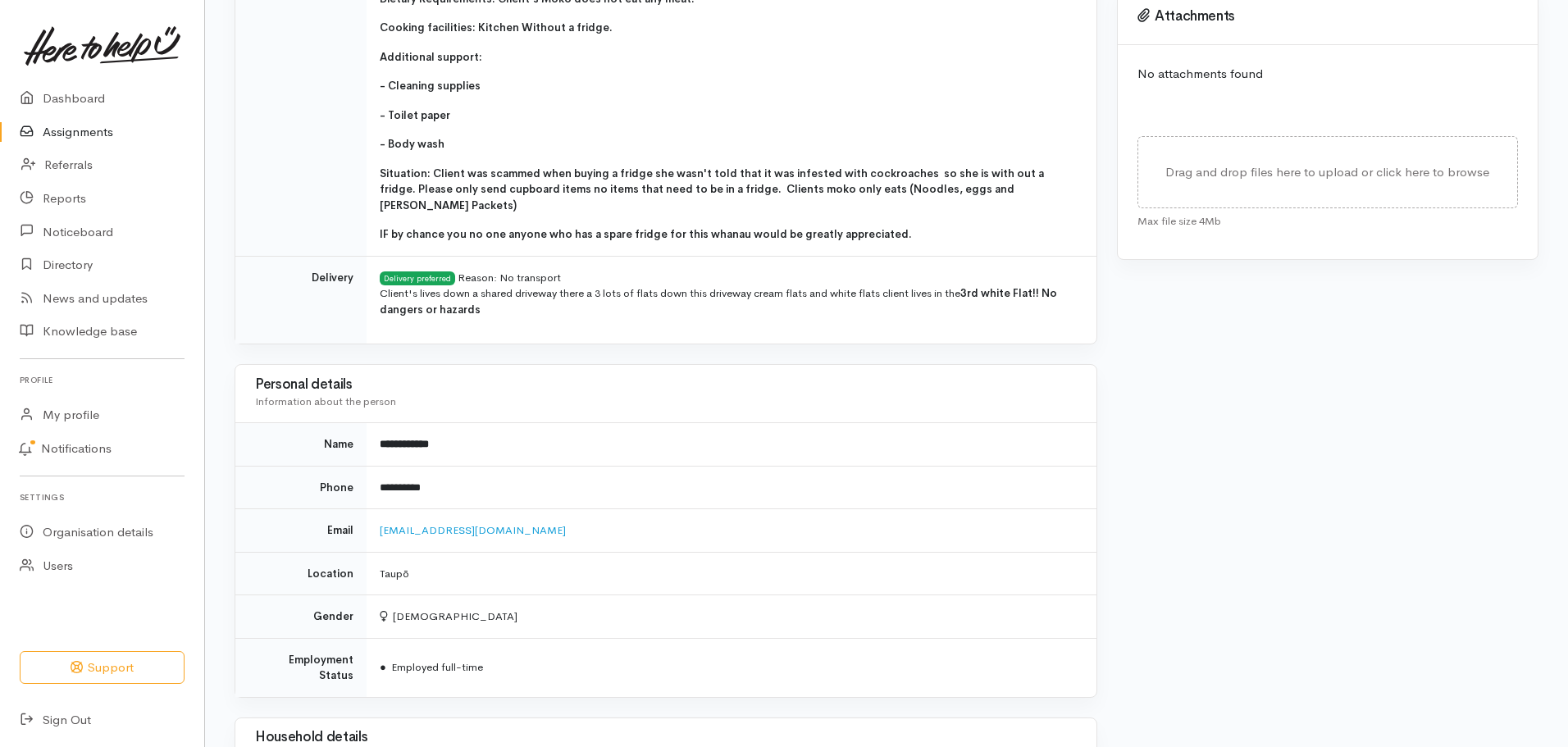
click at [971, 595] on td "Female" at bounding box center [732, 617] width 730 height 44
click at [91, 131] on link "Assignments" at bounding box center [102, 132] width 204 height 33
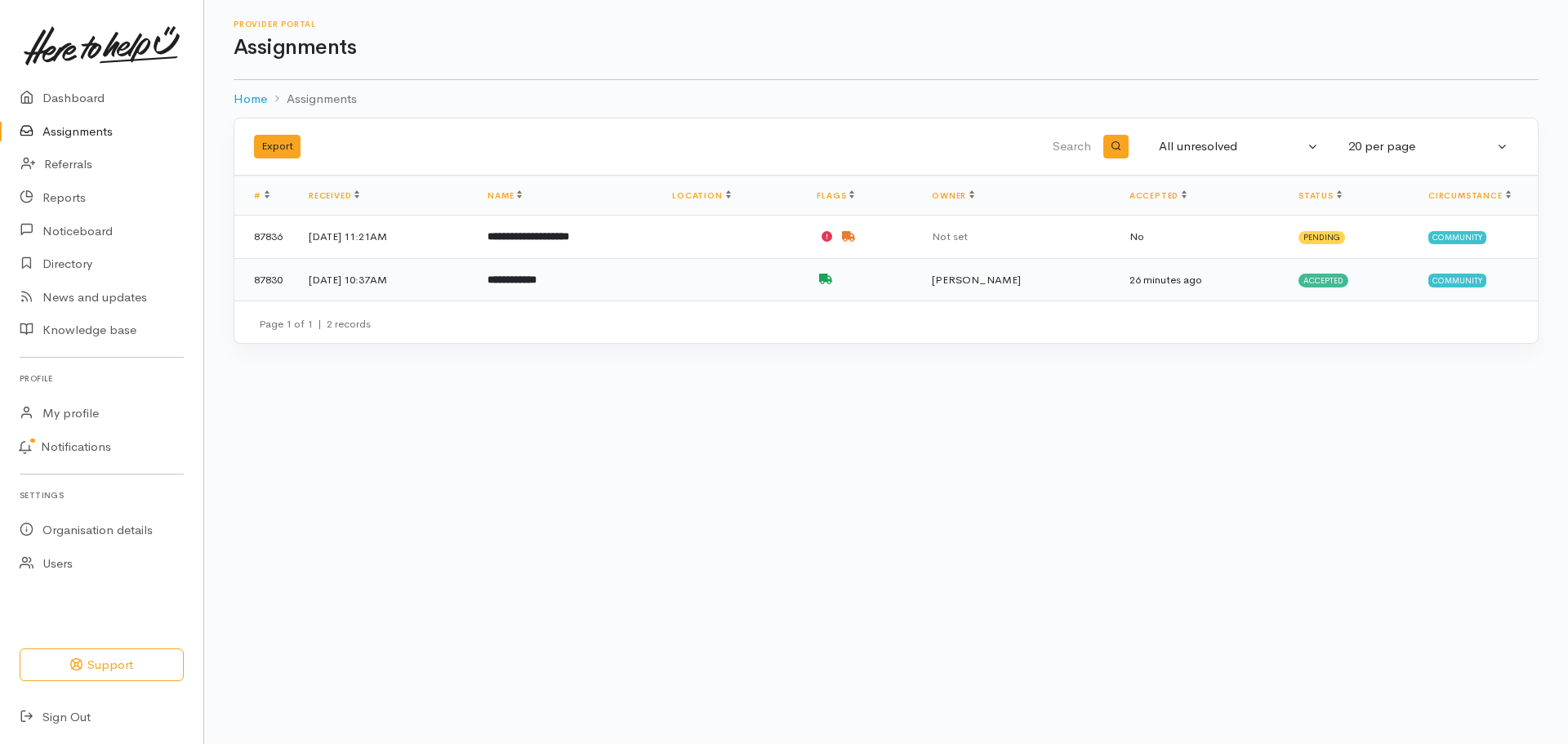
click at [804, 291] on td at bounding box center [731, 279] width 144 height 43
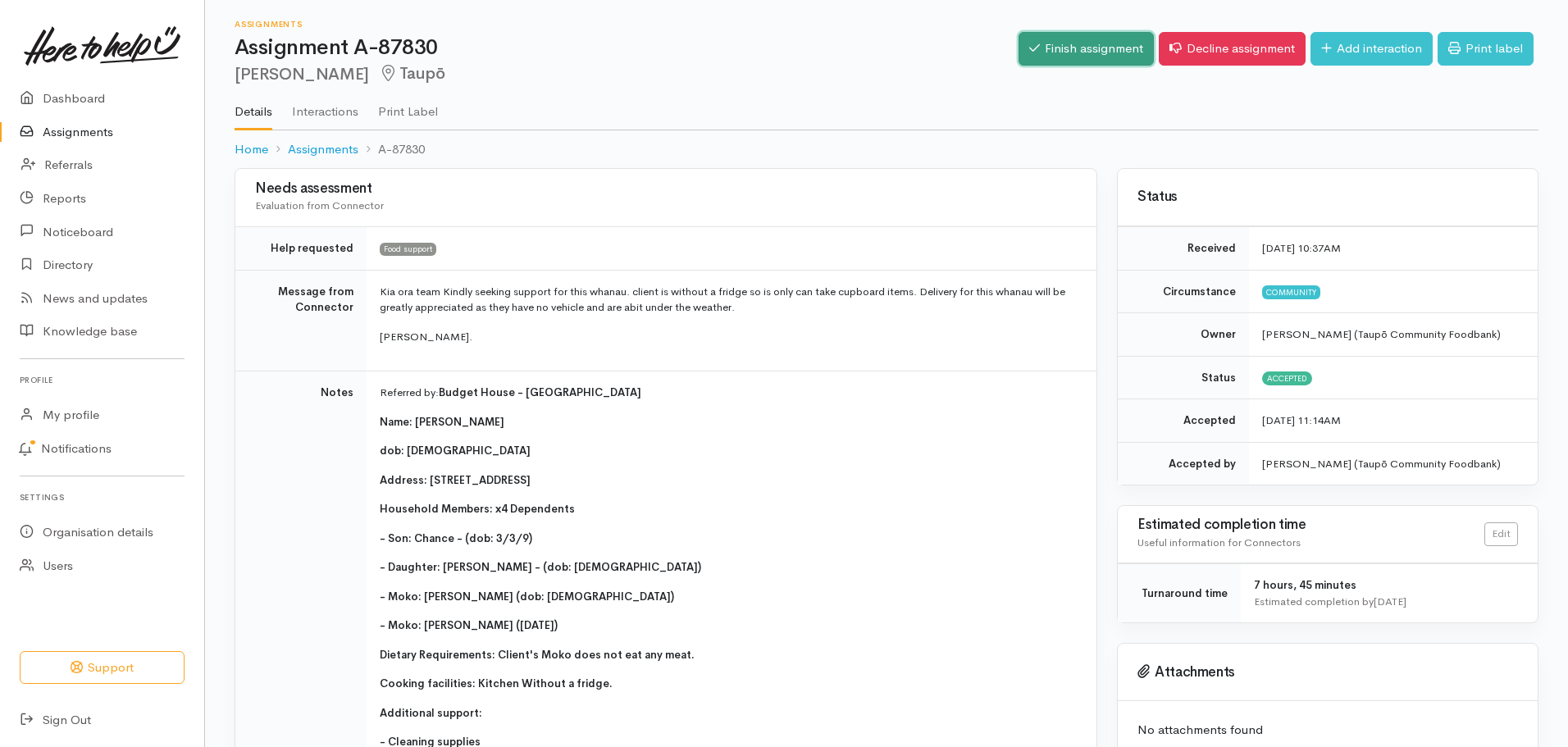
click at [1062, 47] on link "Finish assignment" at bounding box center [1086, 49] width 136 height 33
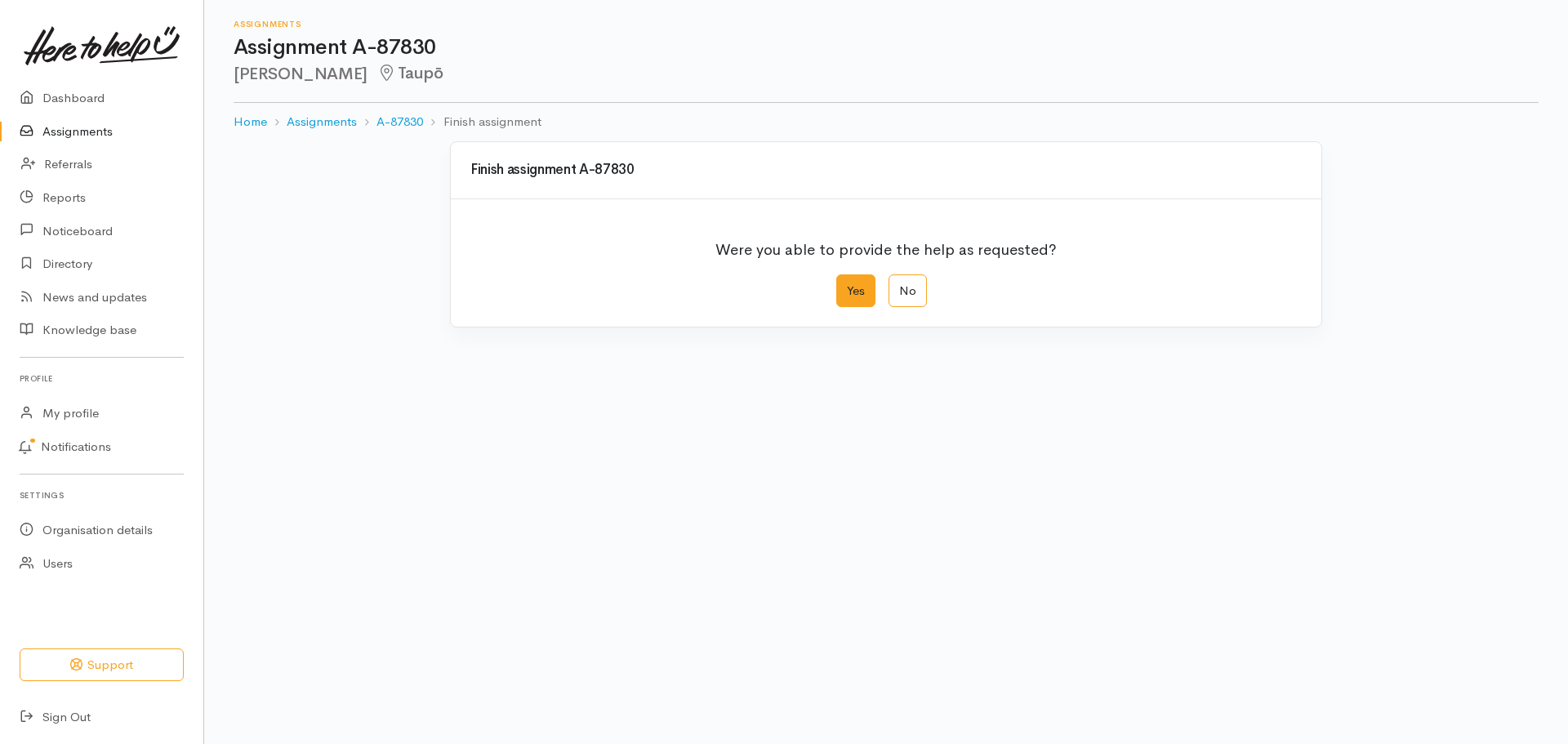
click at [862, 289] on label "Yes" at bounding box center [856, 291] width 39 height 33
click at [847, 285] on input "Yes" at bounding box center [842, 279] width 11 height 11
radio input "true"
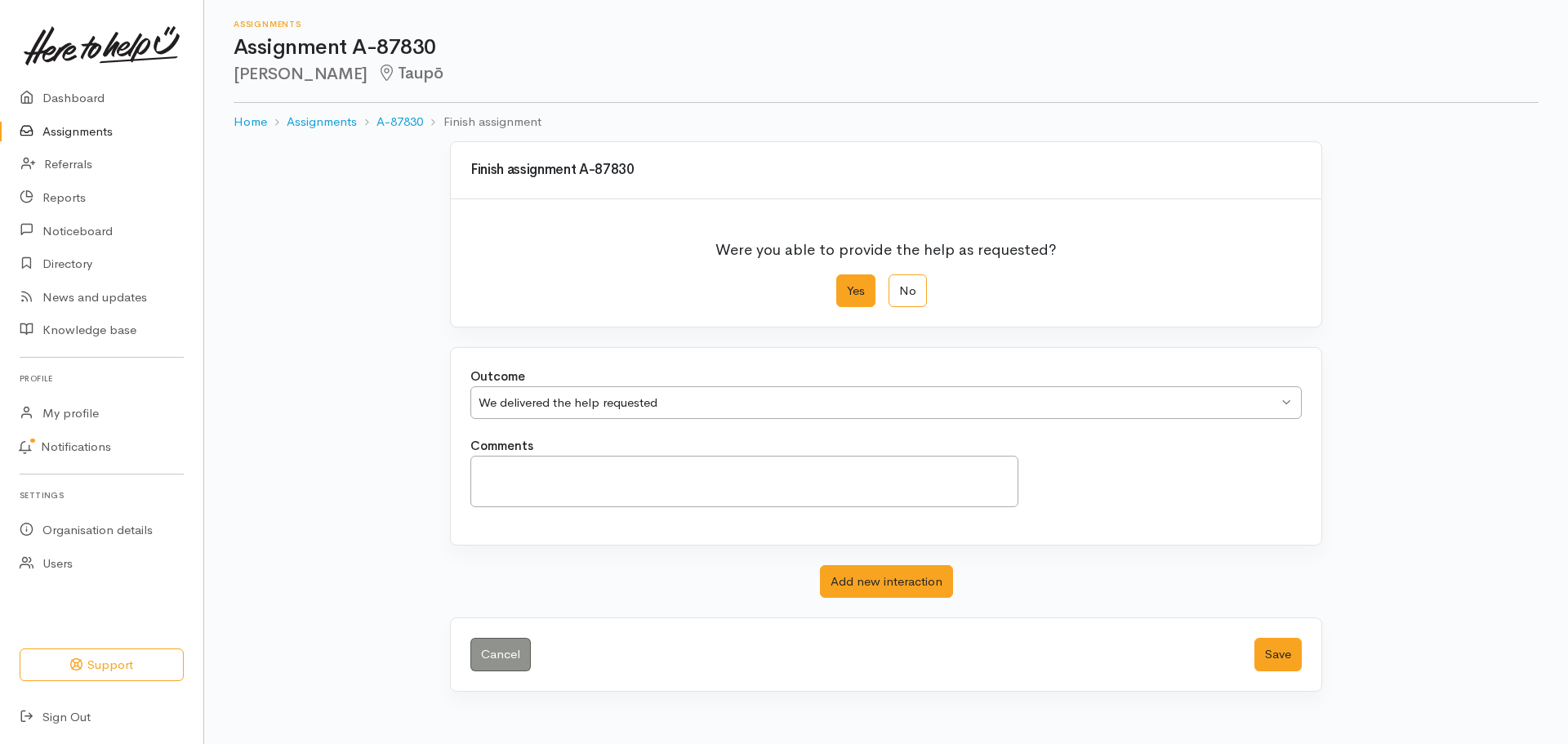
click at [1191, 605] on div "Outcome We delivered the help requested We delivered the help requested We deli…" at bounding box center [887, 519] width 872 height 344
click at [1284, 647] on button "Save" at bounding box center [1278, 655] width 48 height 33
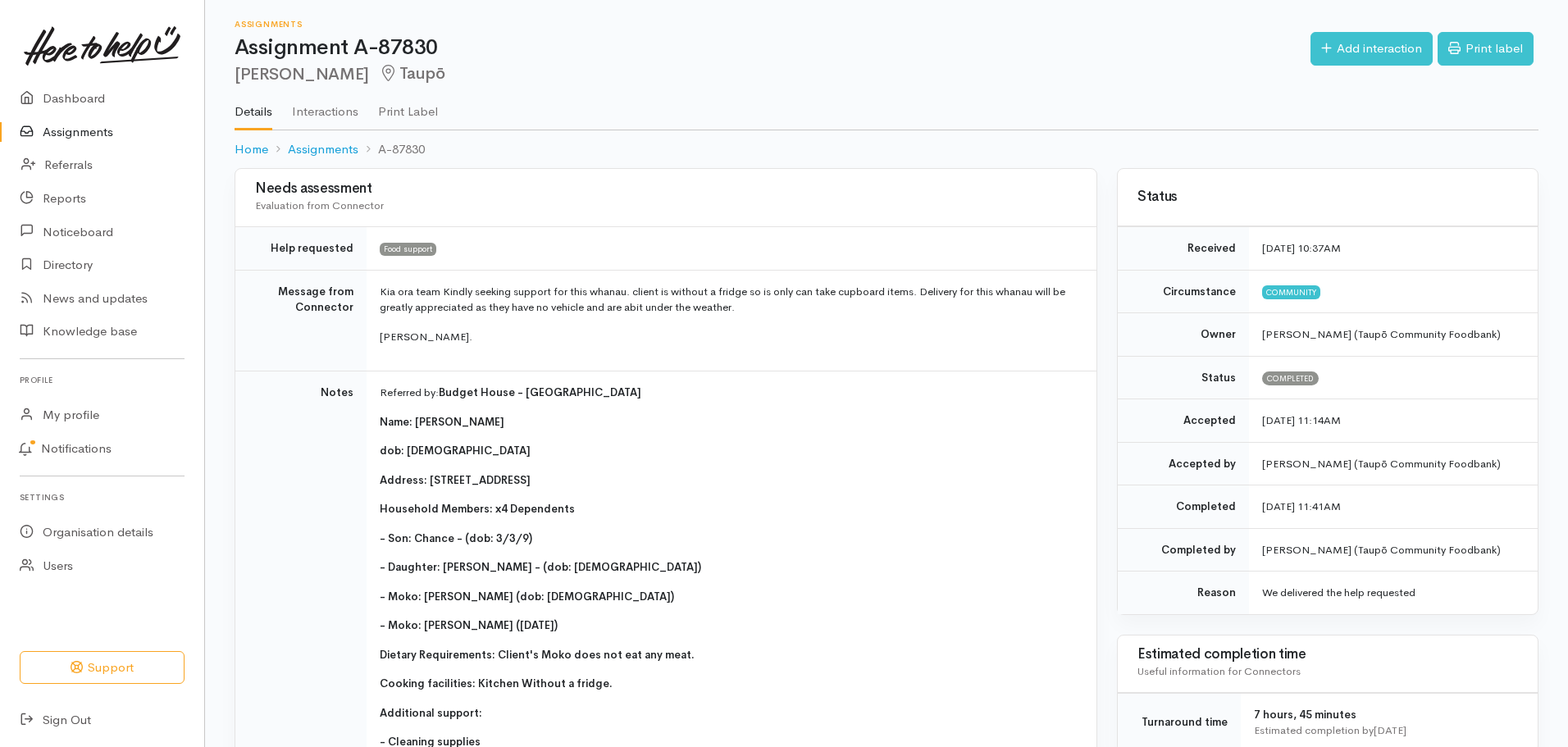
click at [91, 133] on link "Assignments" at bounding box center [102, 132] width 204 height 33
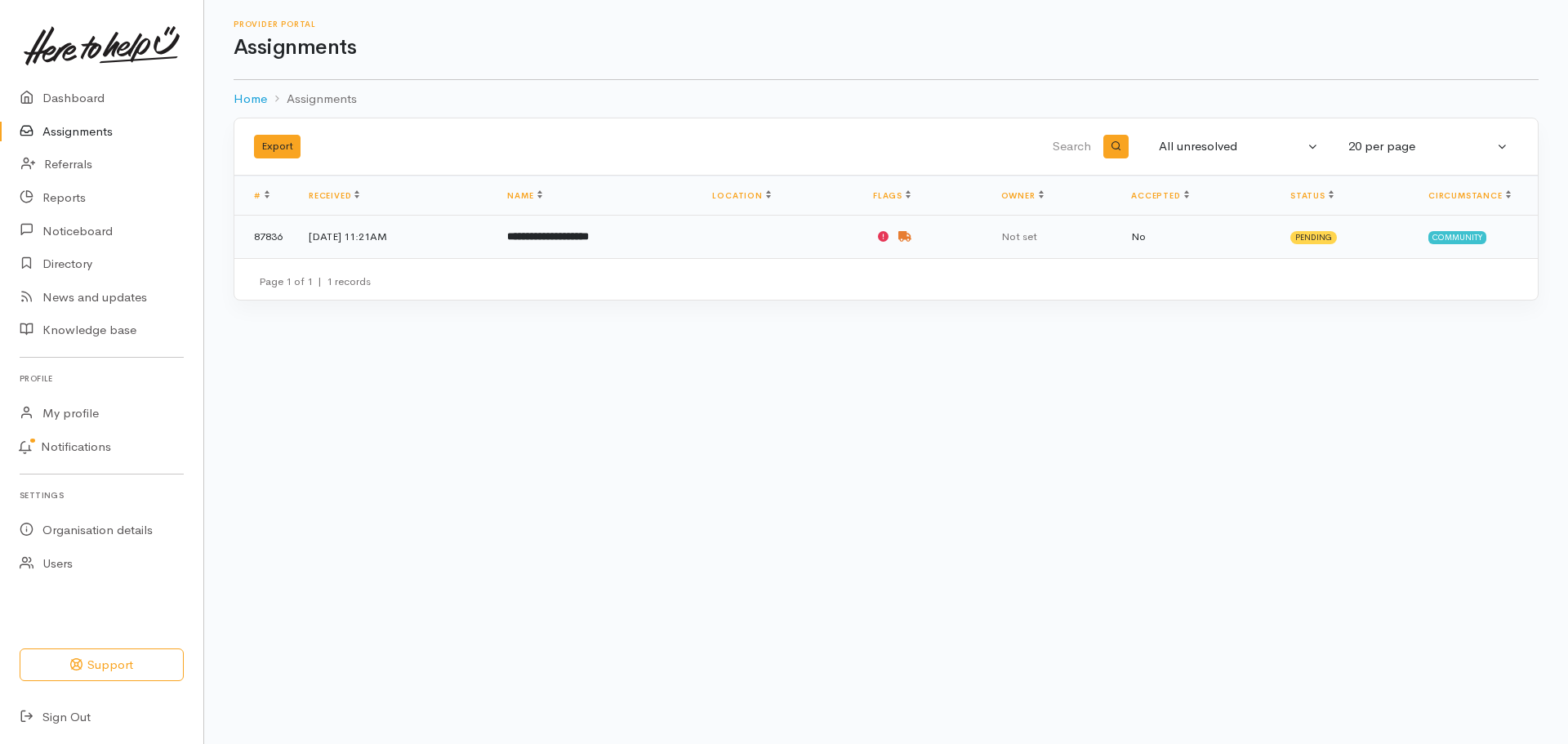
click at [813, 239] on td at bounding box center [779, 237] width 161 height 43
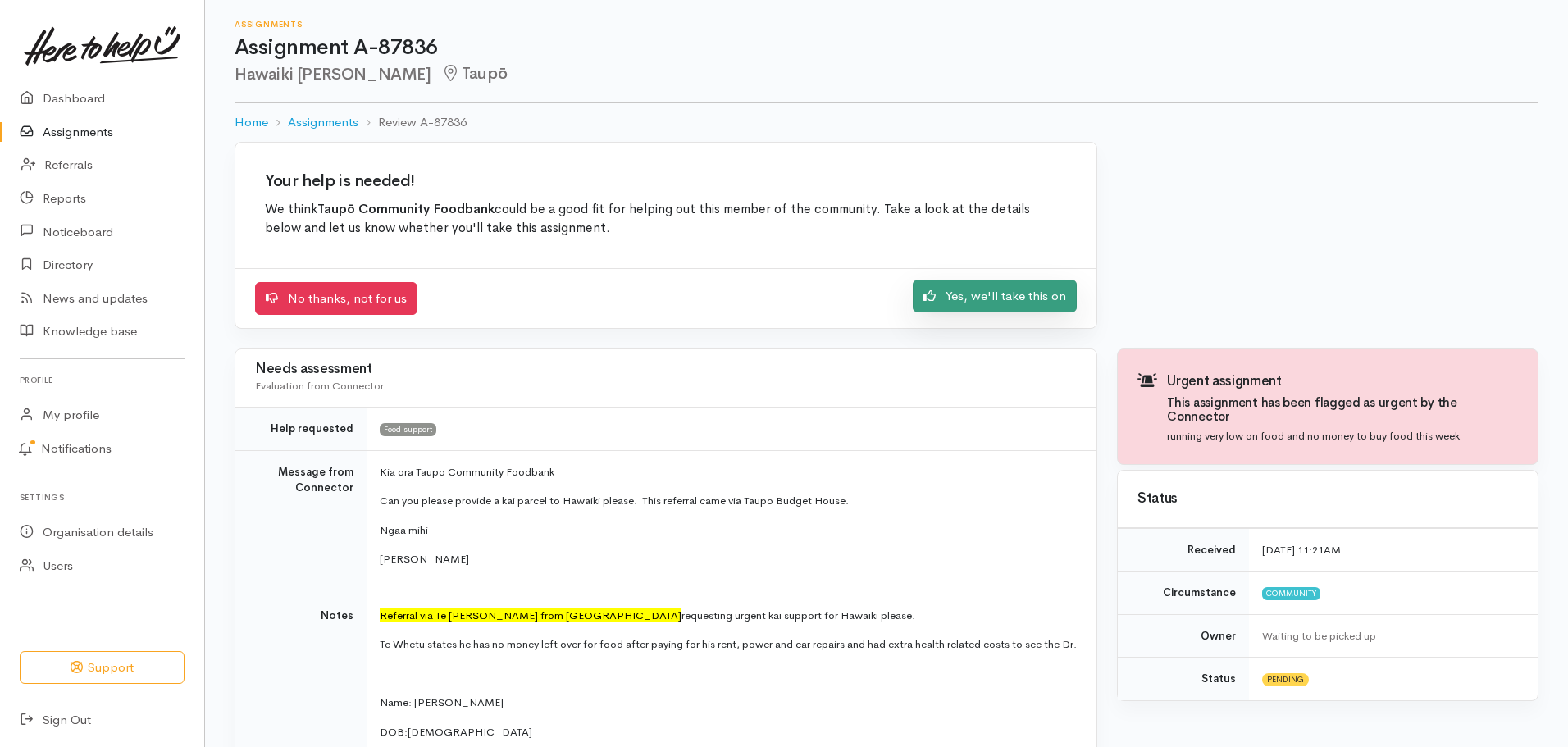
click at [1015, 301] on link "Yes, we'll take this on" at bounding box center [995, 296] width 164 height 33
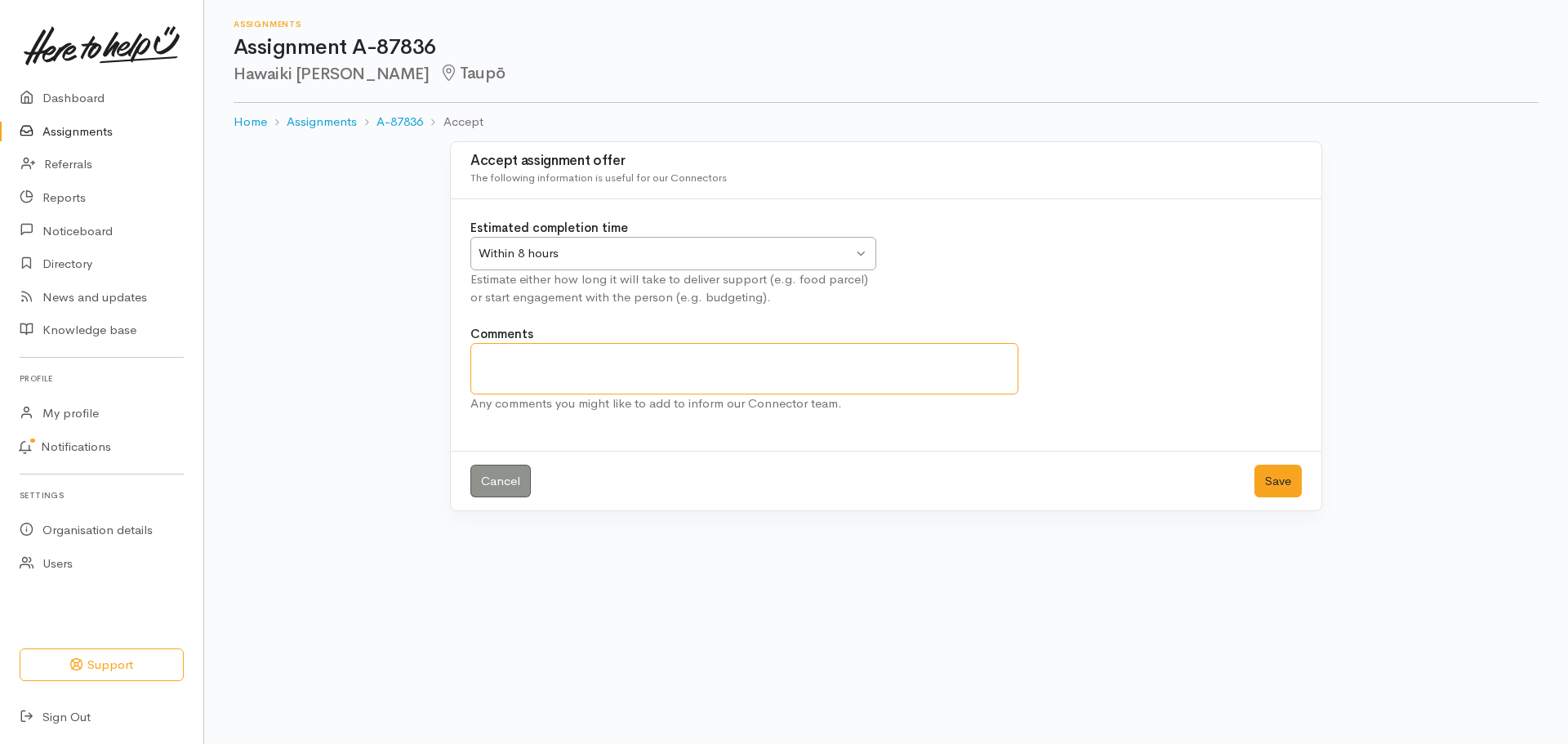
click at [525, 363] on textarea "Comments" at bounding box center [744, 369] width 548 height 52
type textarea "Delivery to TBAdvocacy Building"
click at [1284, 480] on button "Save" at bounding box center [1278, 481] width 48 height 33
